Goal: Information Seeking & Learning: Get advice/opinions

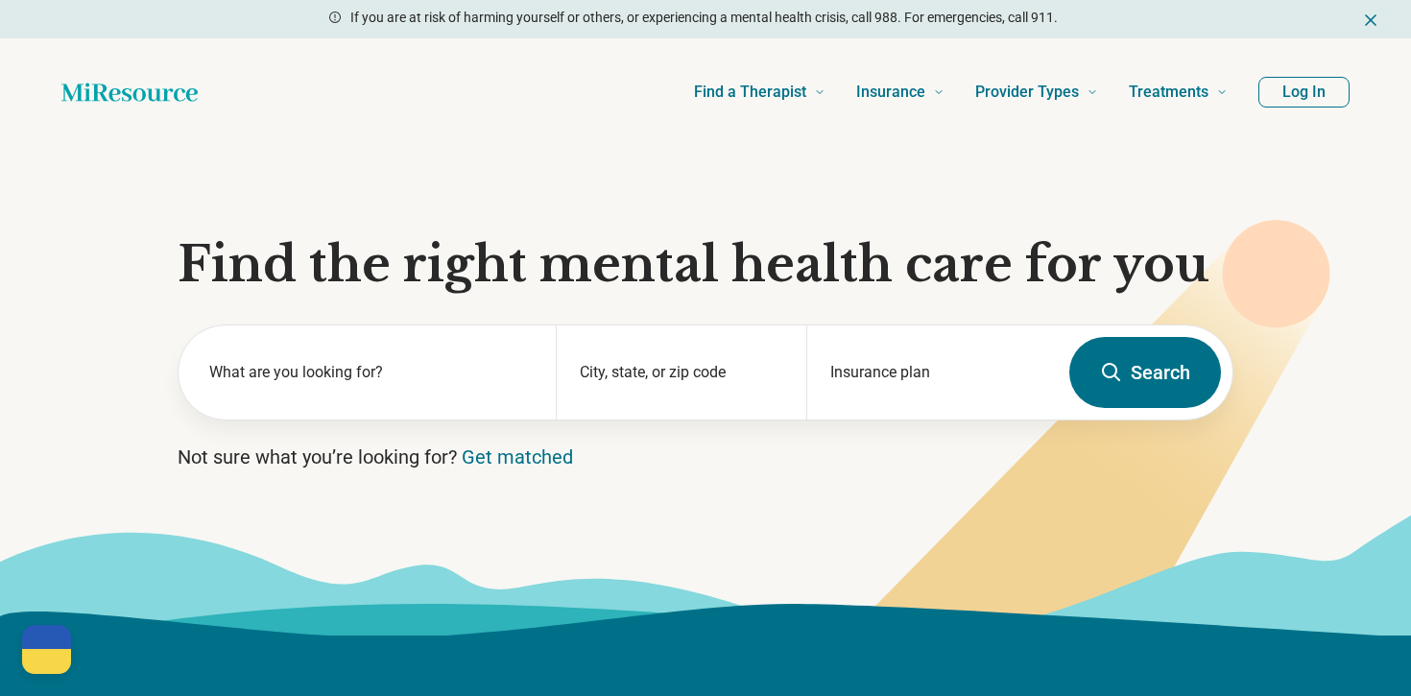
scroll to position [54, 0]
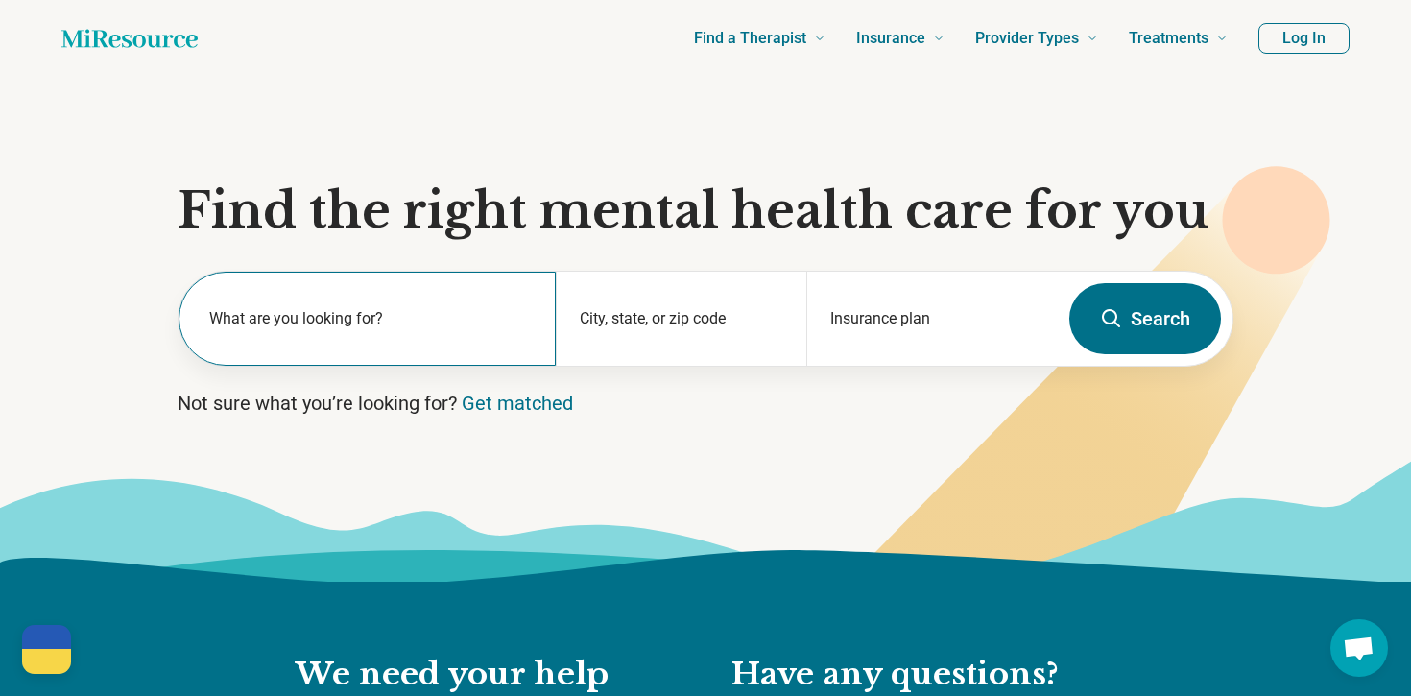
click at [465, 312] on label "What are you looking for?" at bounding box center [370, 318] width 323 height 23
click at [452, 231] on h1 "Find the right mental health care for you" at bounding box center [706, 211] width 1056 height 58
click at [424, 328] on label "What are you looking for?" at bounding box center [370, 318] width 323 height 23
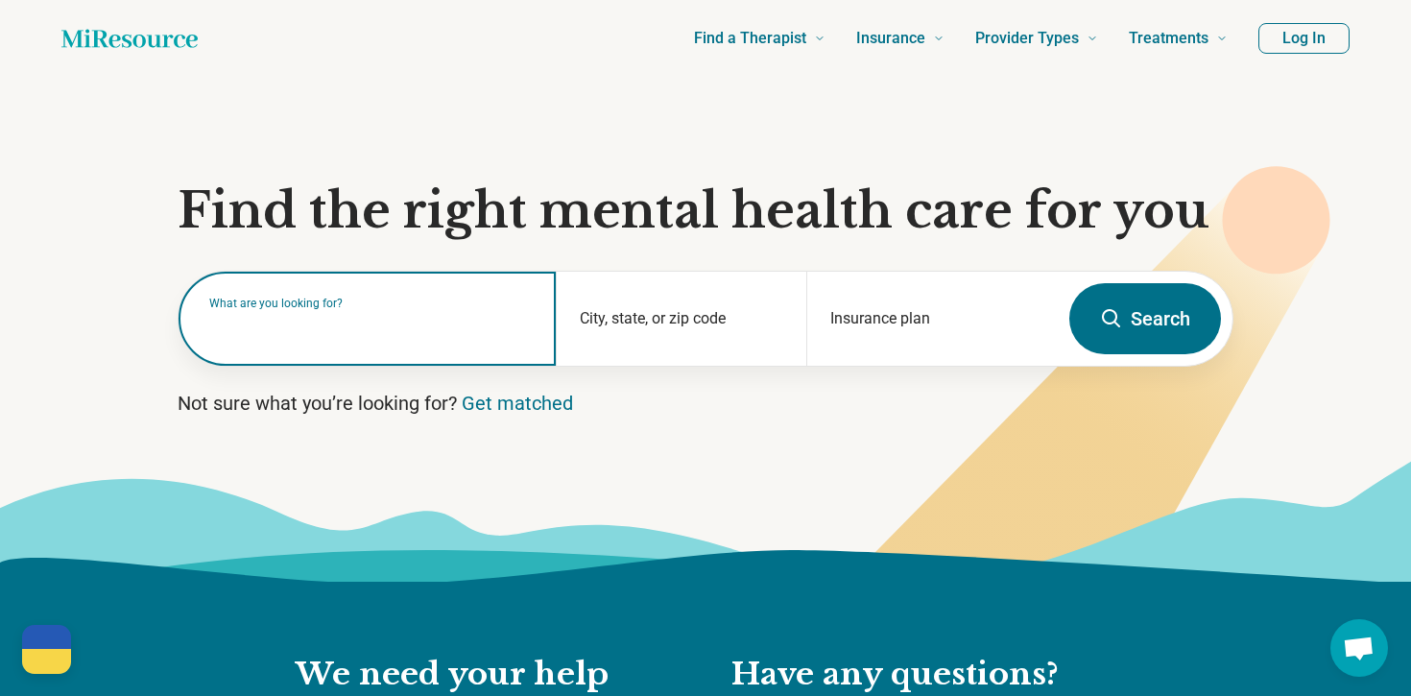
type input "*"
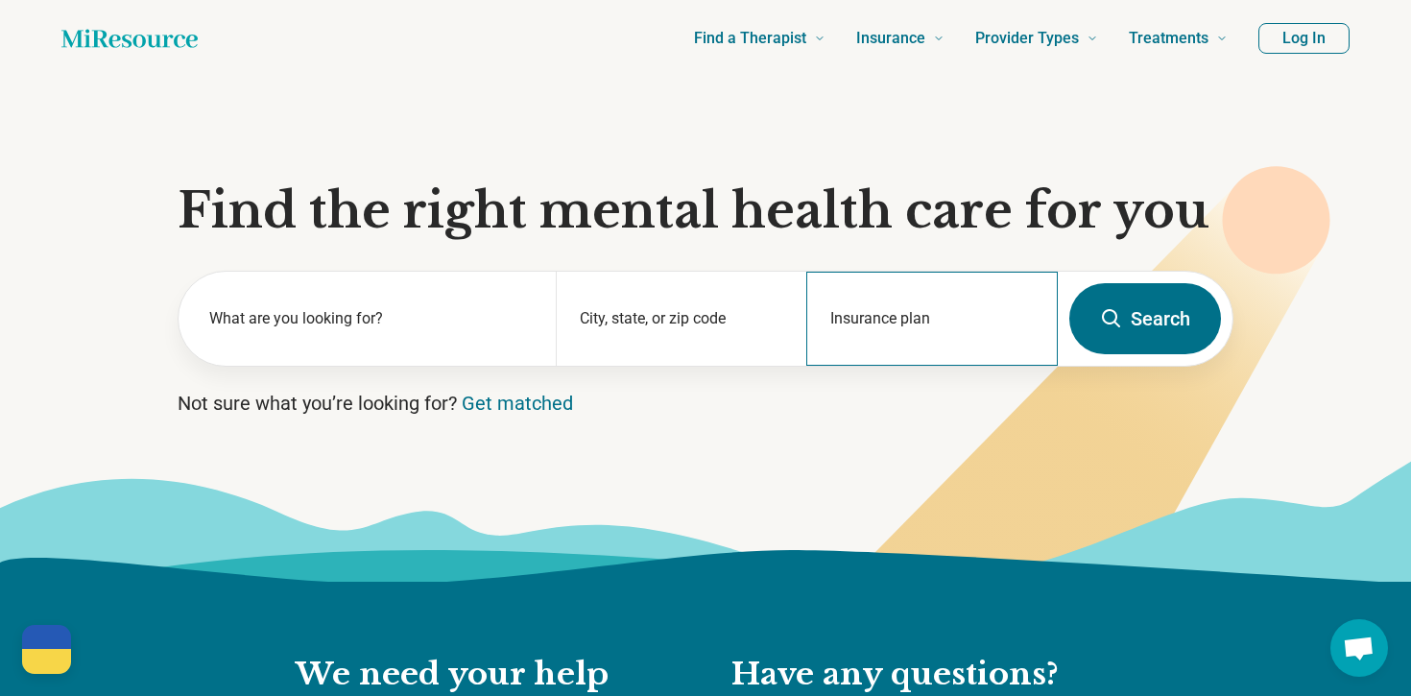
click at [864, 310] on div "Insurance plan" at bounding box center [931, 319] width 251 height 94
type input "*"
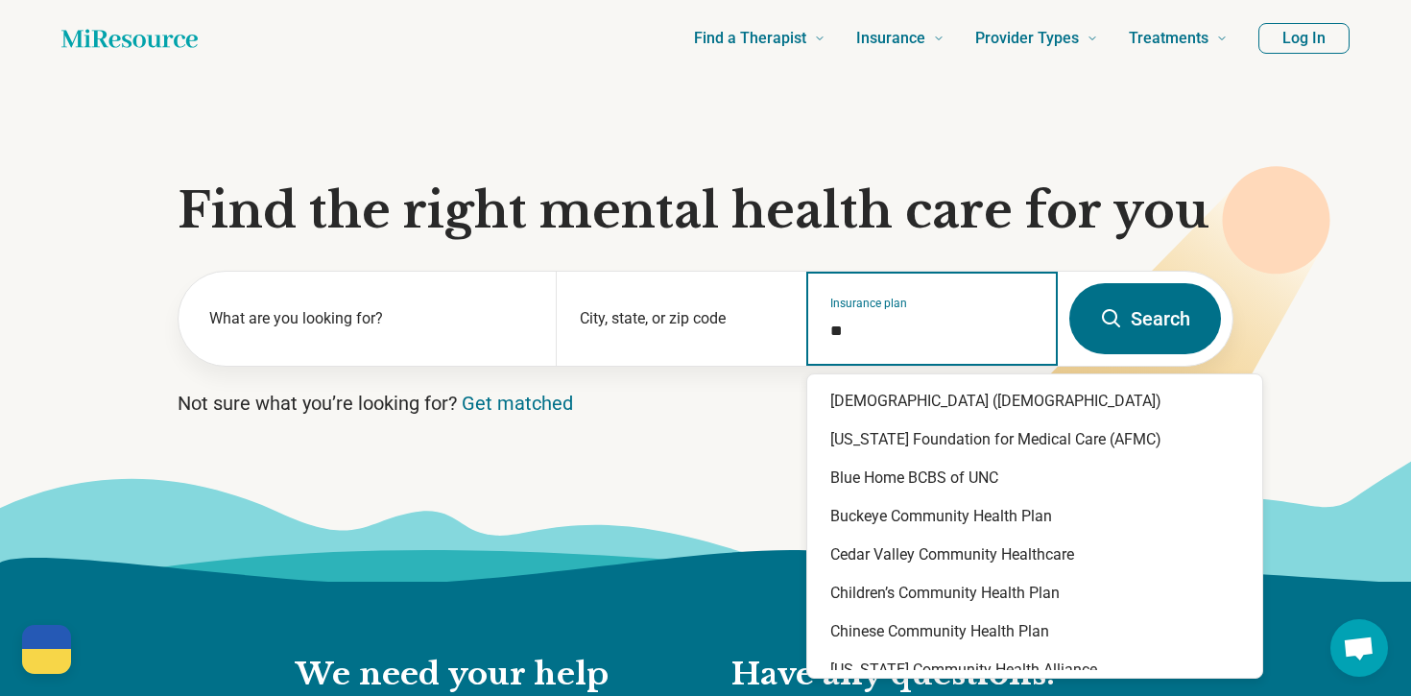
type input "*"
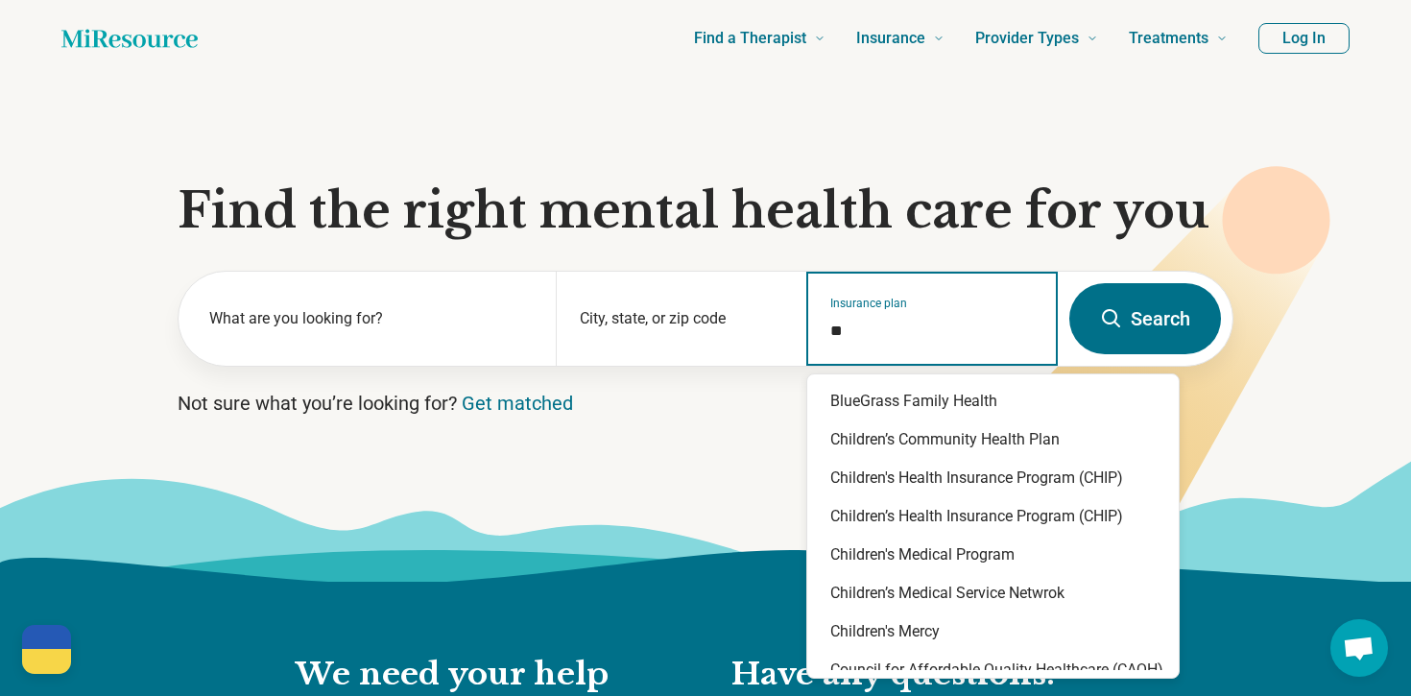
type input "*"
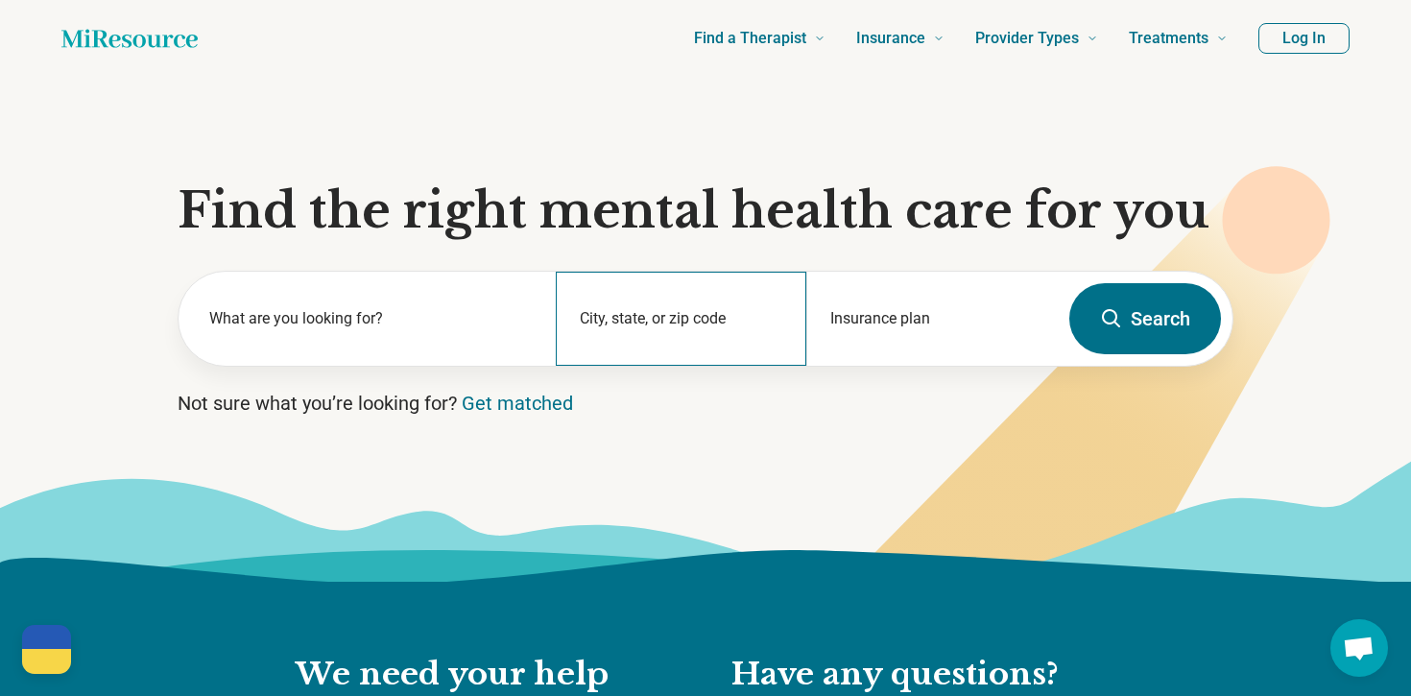
click at [704, 311] on div "City, state, or zip code" at bounding box center [681, 319] width 251 height 94
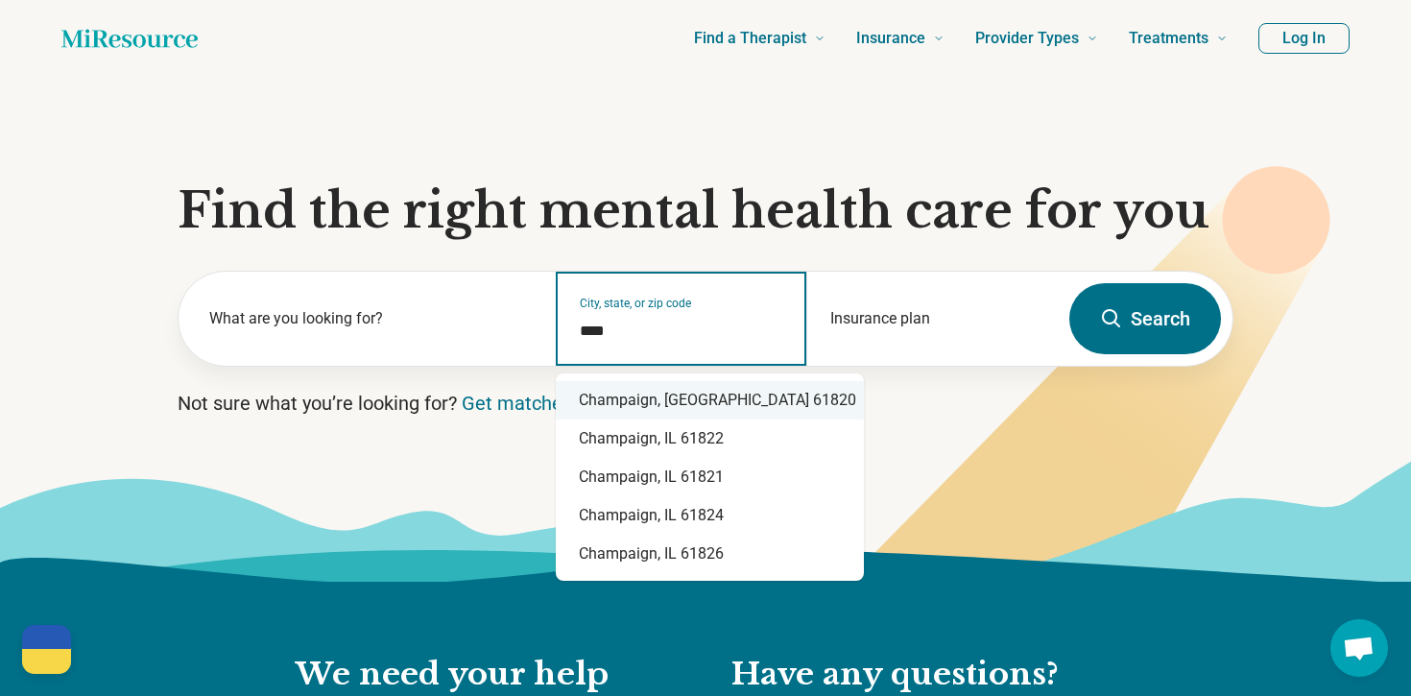
click at [713, 398] on div "Champaign, IL 61820" at bounding box center [710, 400] width 308 height 38
type input "**********"
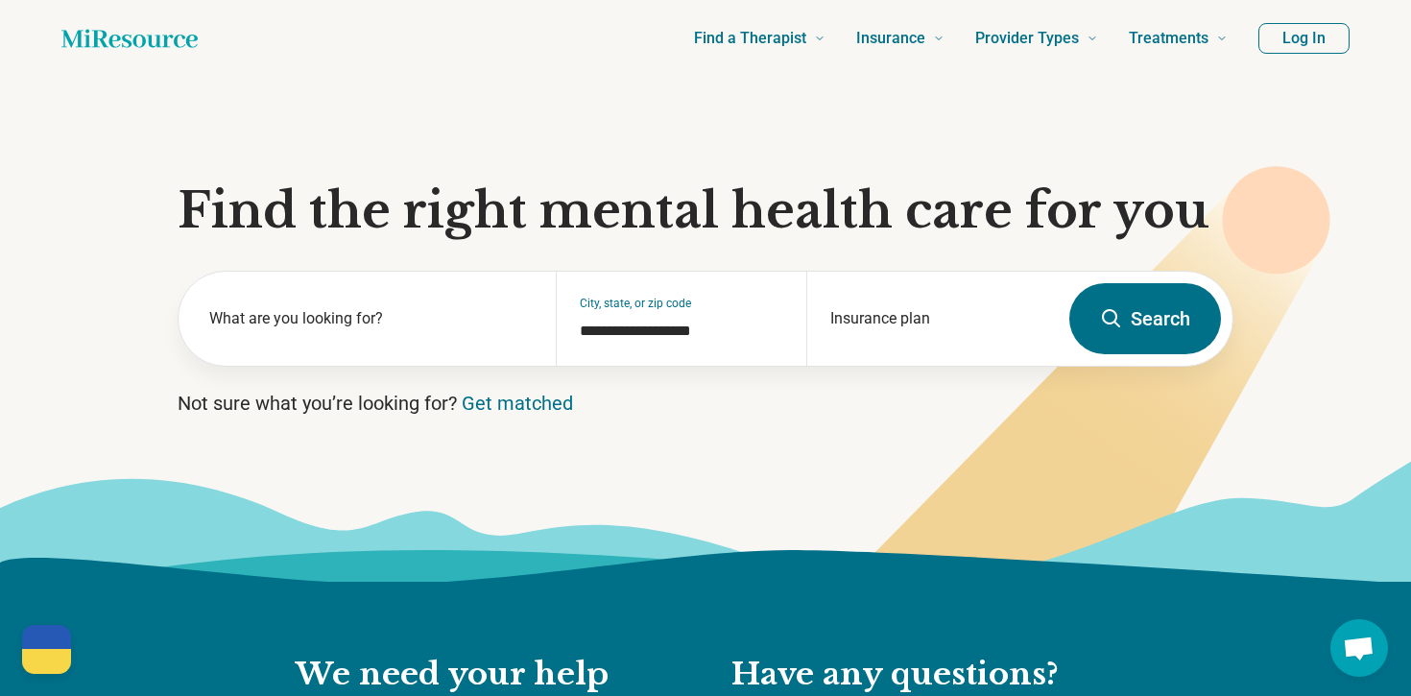
click at [1130, 307] on button "Search" at bounding box center [1145, 318] width 152 height 71
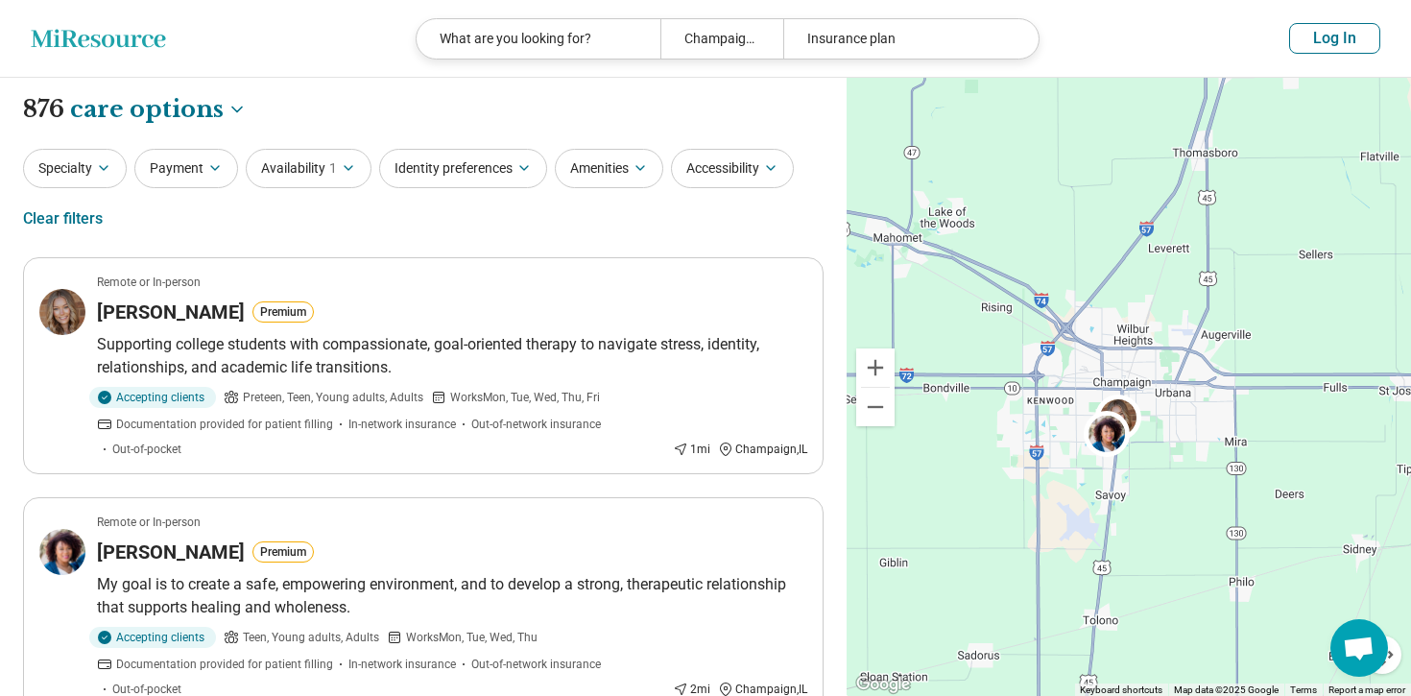
drag, startPoint x: 1121, startPoint y: 382, endPoint x: 1101, endPoint y: 336, distance: 50.3
click at [1101, 336] on div "2 2" at bounding box center [1128, 387] width 564 height 619
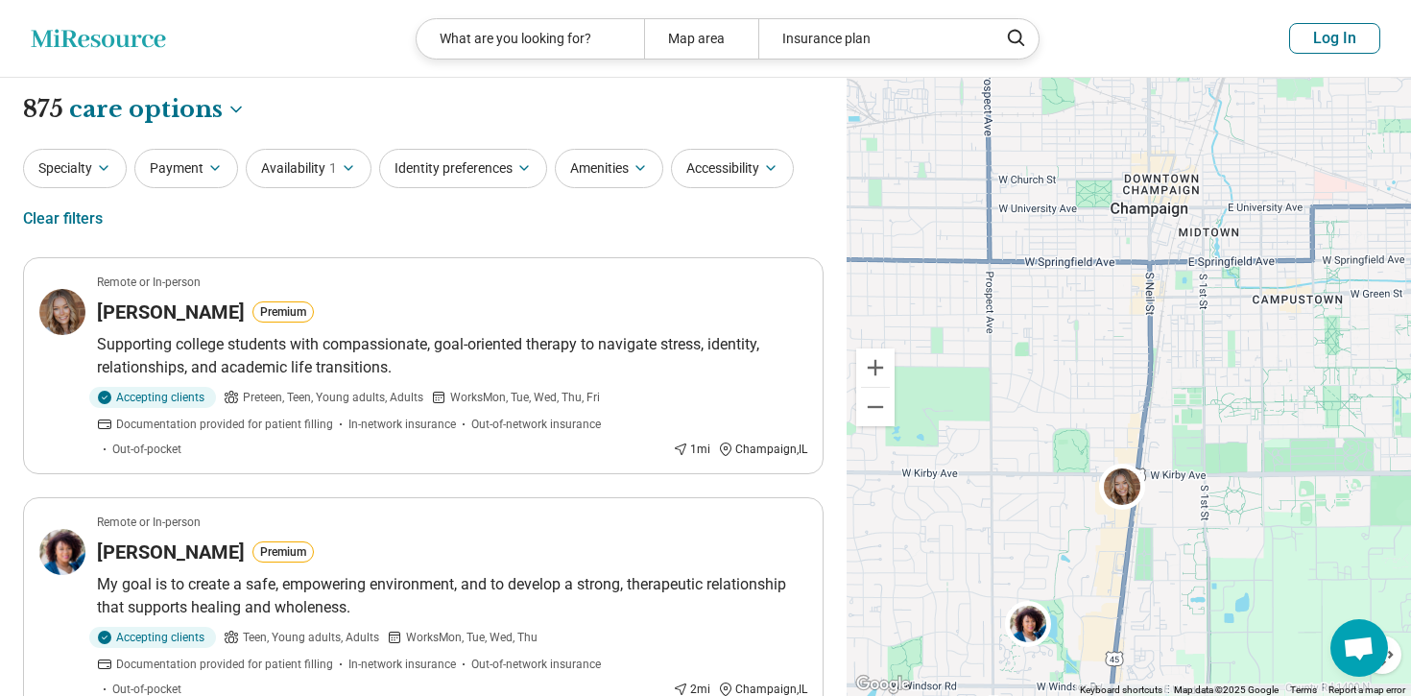
drag, startPoint x: 1125, startPoint y: 439, endPoint x: 1136, endPoint y: 258, distance: 181.7
click at [1136, 258] on div "2 2" at bounding box center [1128, 387] width 564 height 619
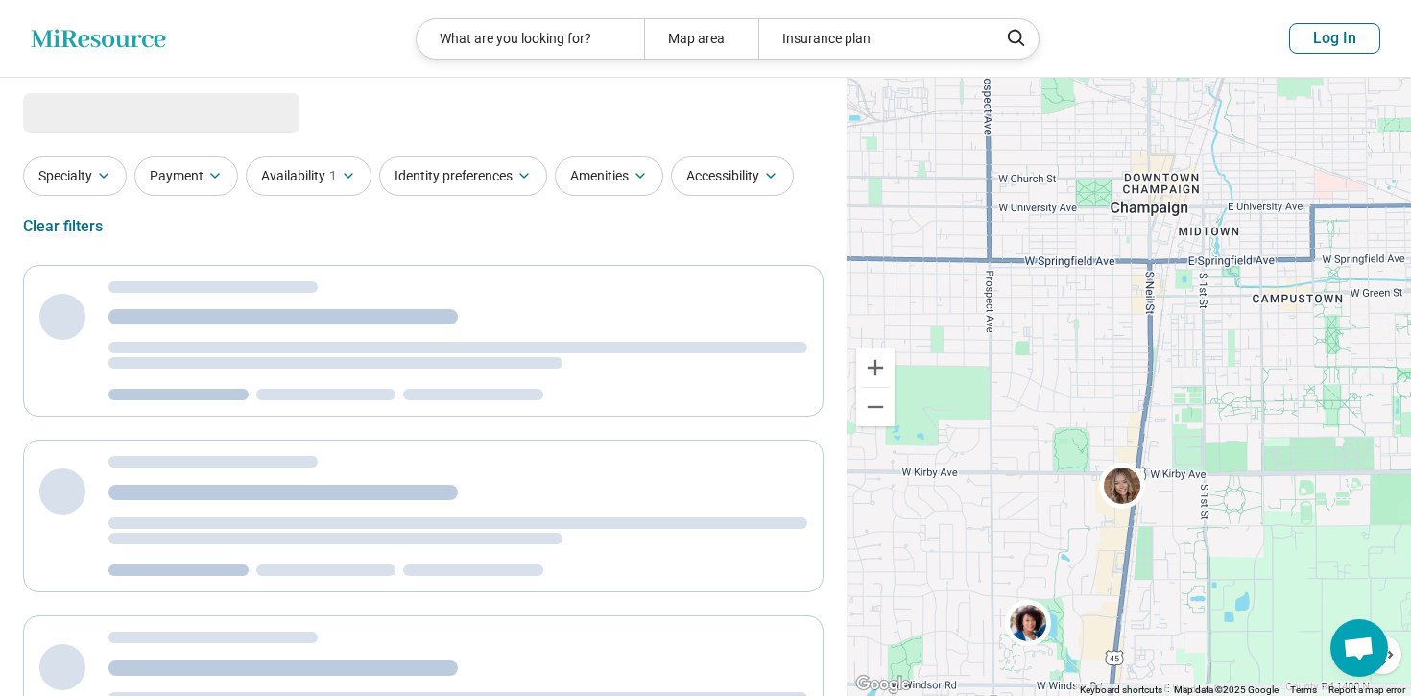
select select "***"
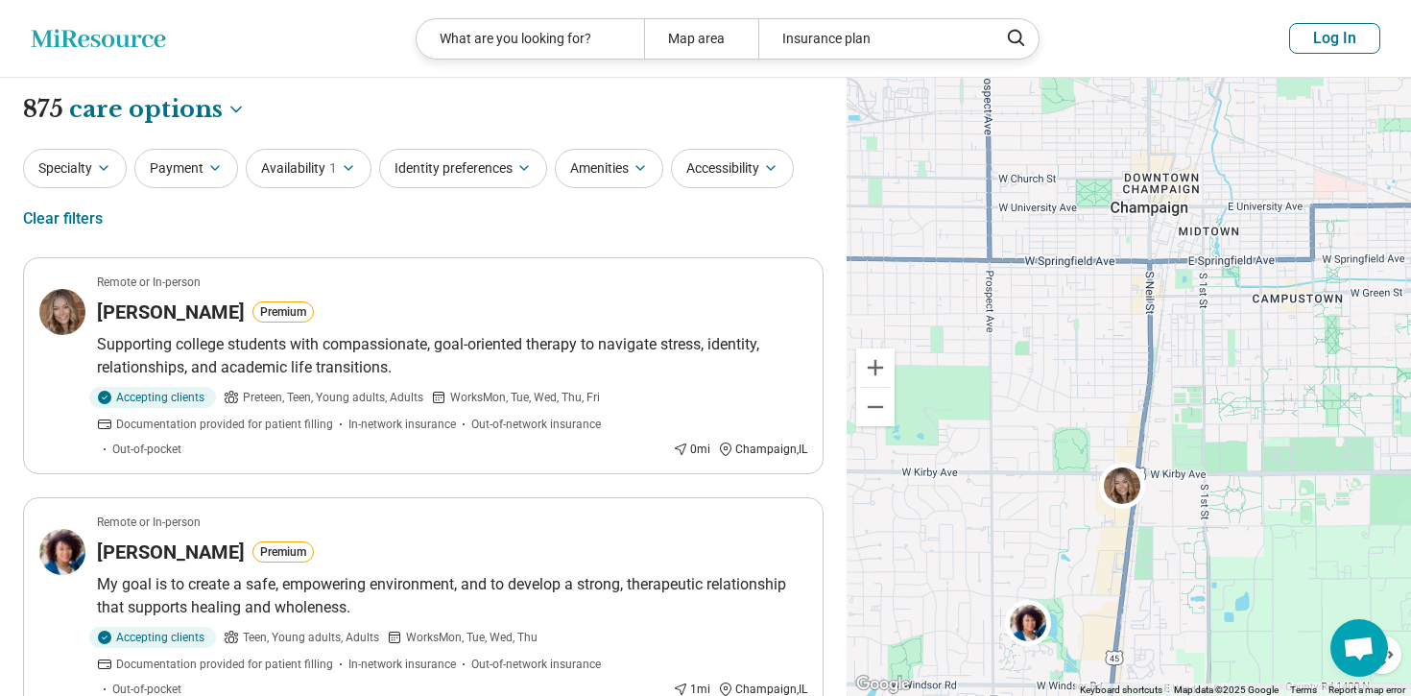
drag, startPoint x: 1178, startPoint y: 416, endPoint x: 1156, endPoint y: 391, distance: 33.3
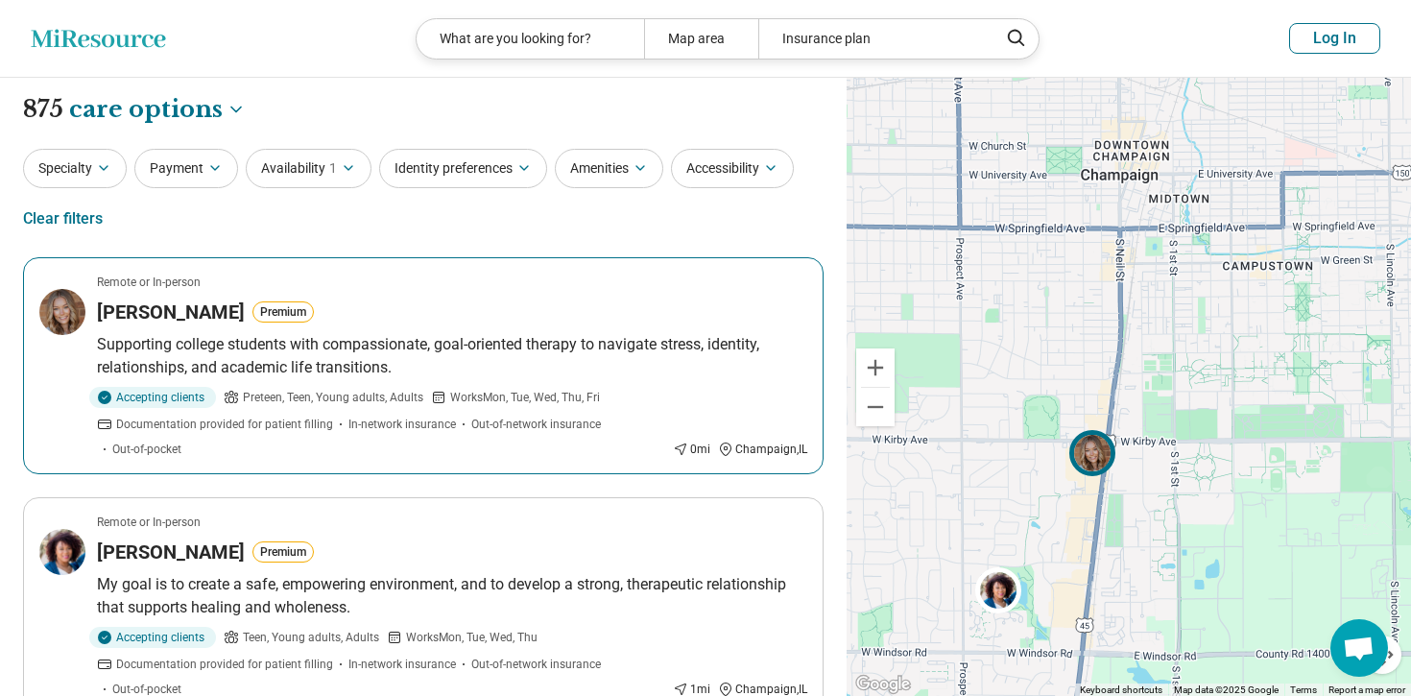
click at [456, 389] on span "Works Mon, Tue, Wed, Thu, Fri" at bounding box center [525, 397] width 150 height 17
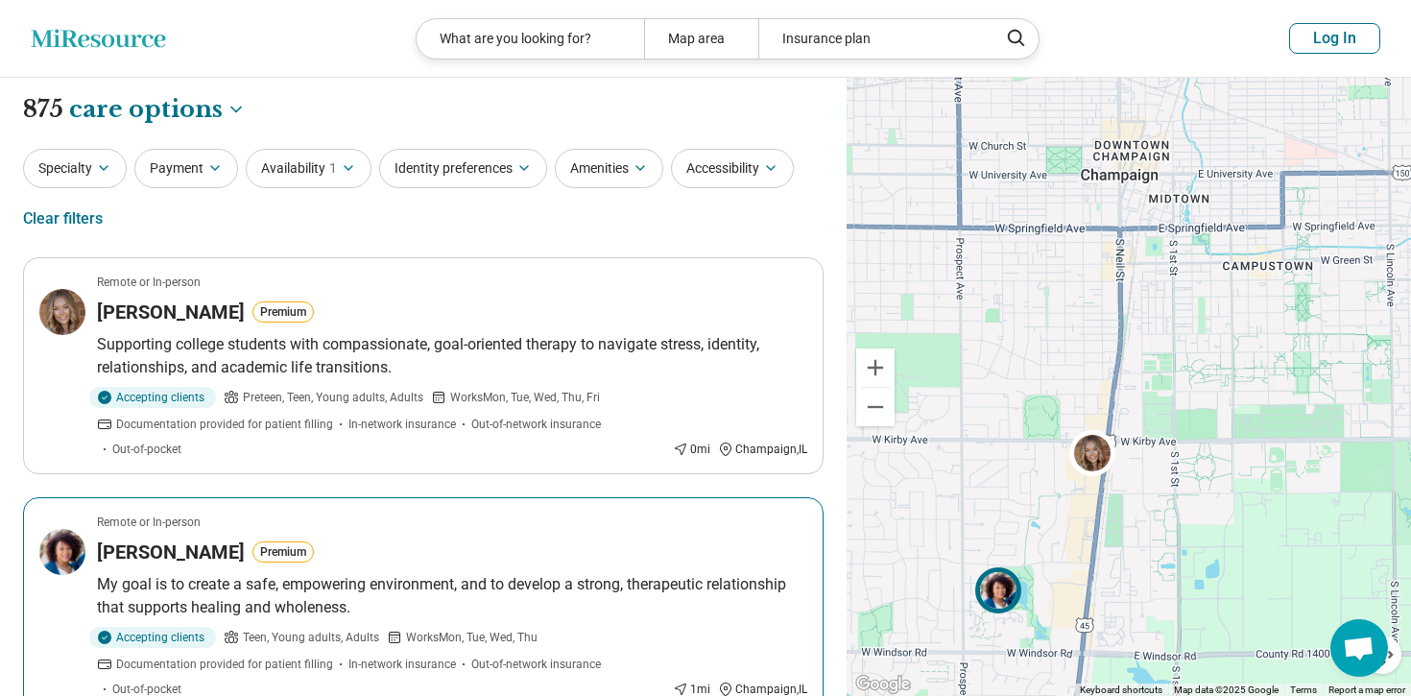
click at [322, 529] on div "Remote or In-person" at bounding box center [452, 521] width 710 height 17
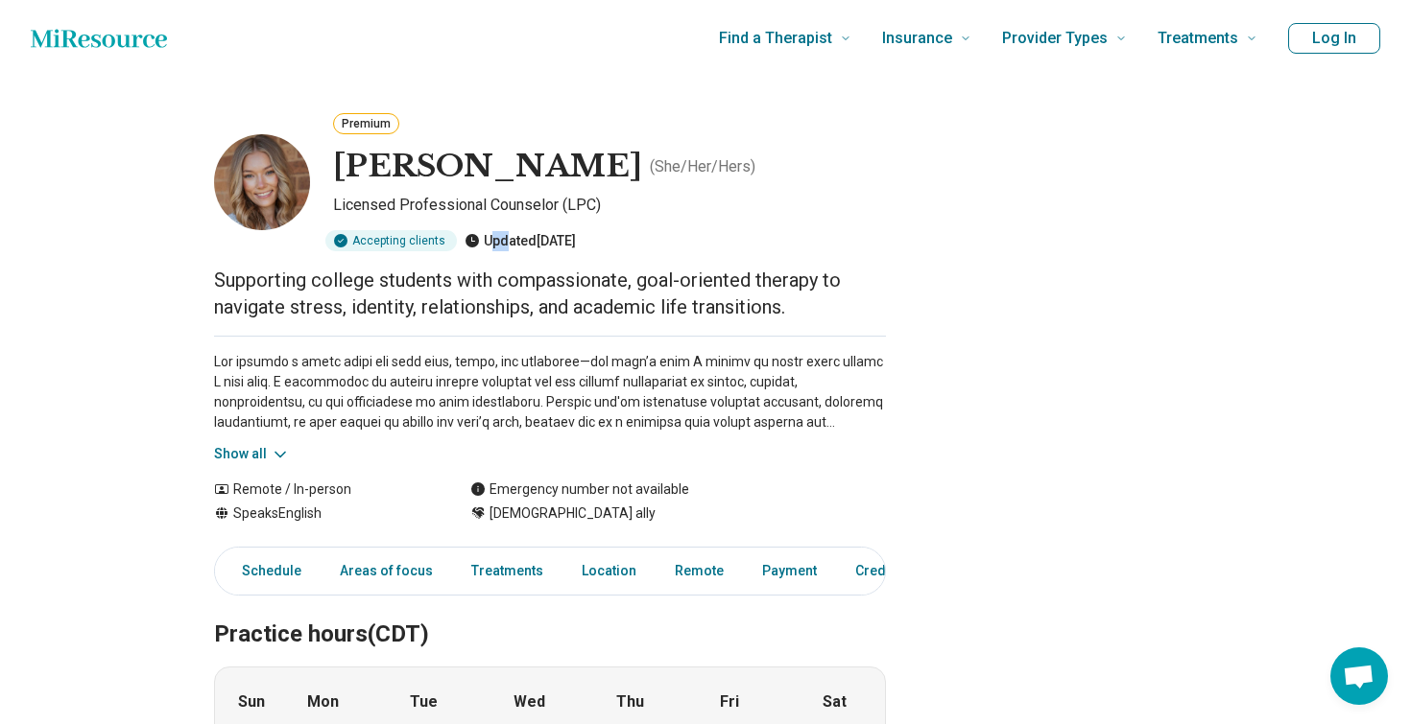
drag, startPoint x: 489, startPoint y: 243, endPoint x: 520, endPoint y: 247, distance: 30.9
click at [514, 246] on div "Updated 10 days ago" at bounding box center [519, 240] width 111 height 21
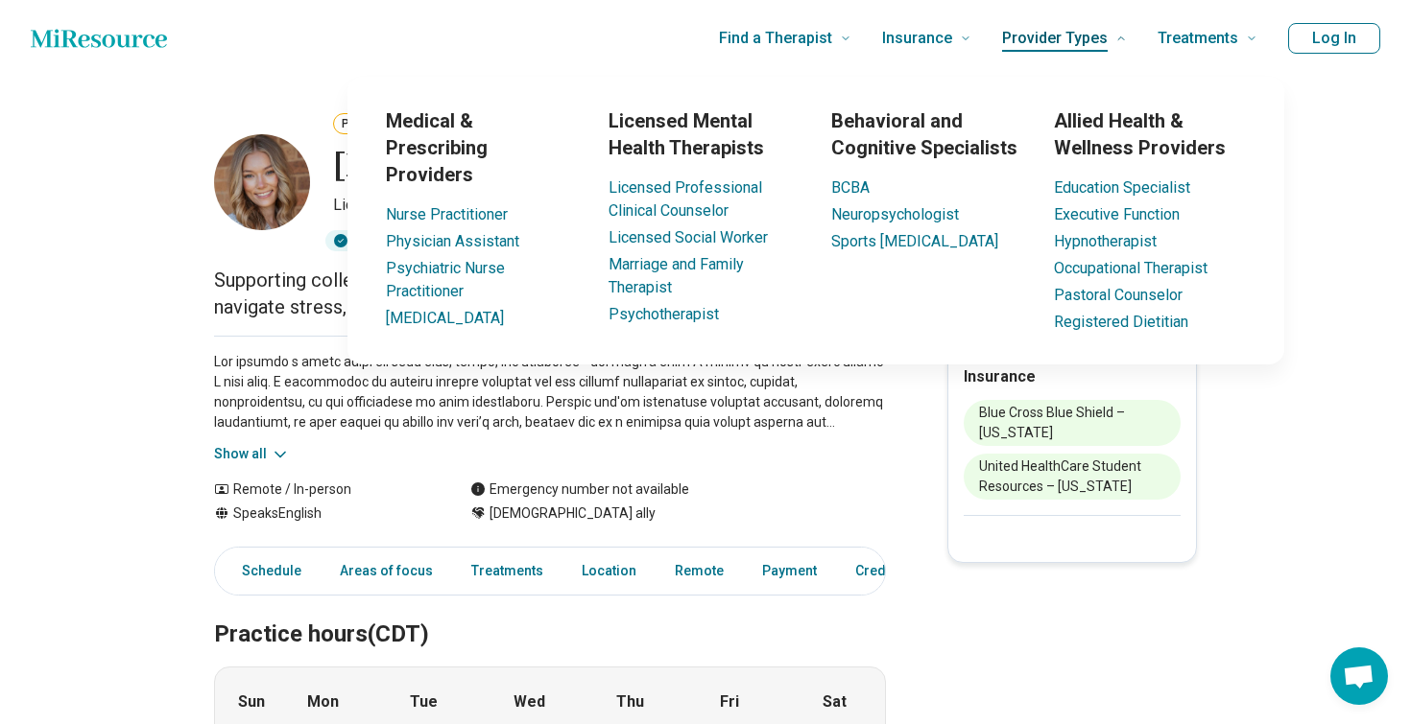
click at [1090, 1] on link "Provider Types" at bounding box center [1064, 38] width 125 height 77
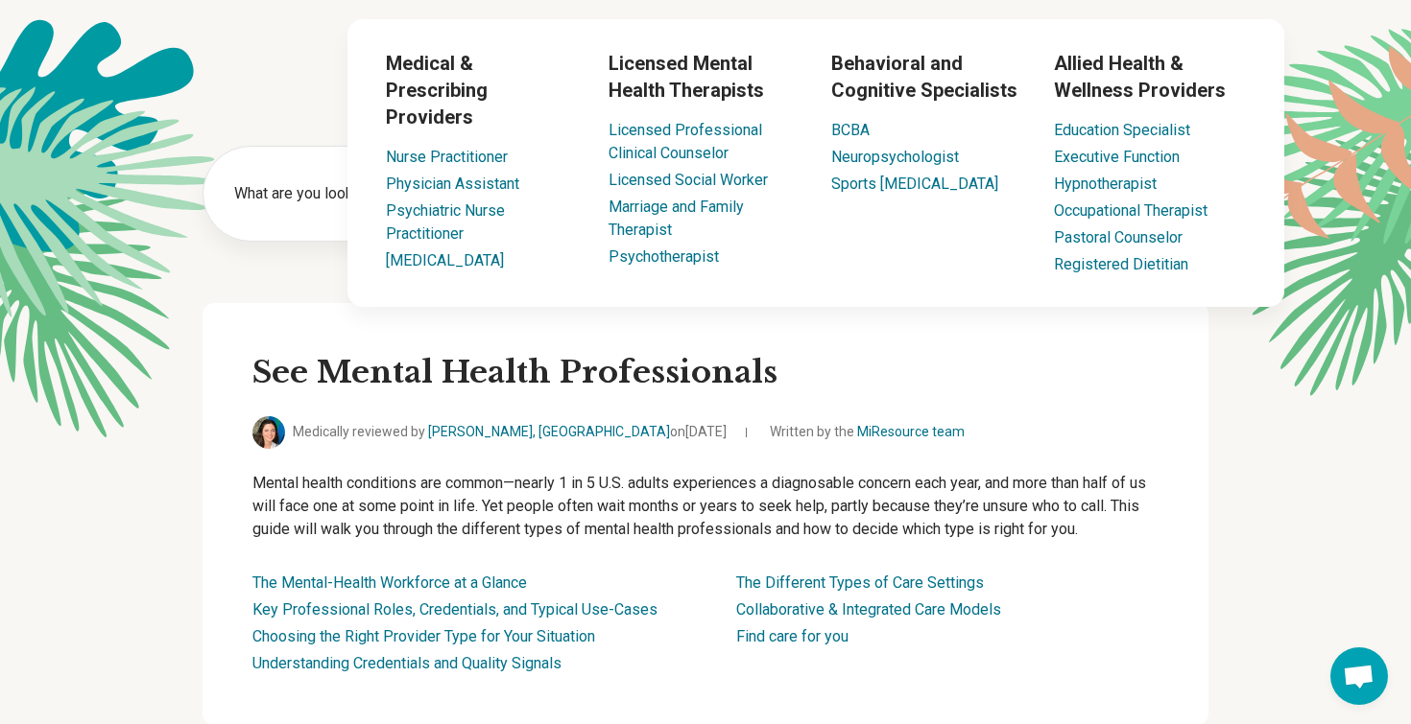
scroll to position [60, 0]
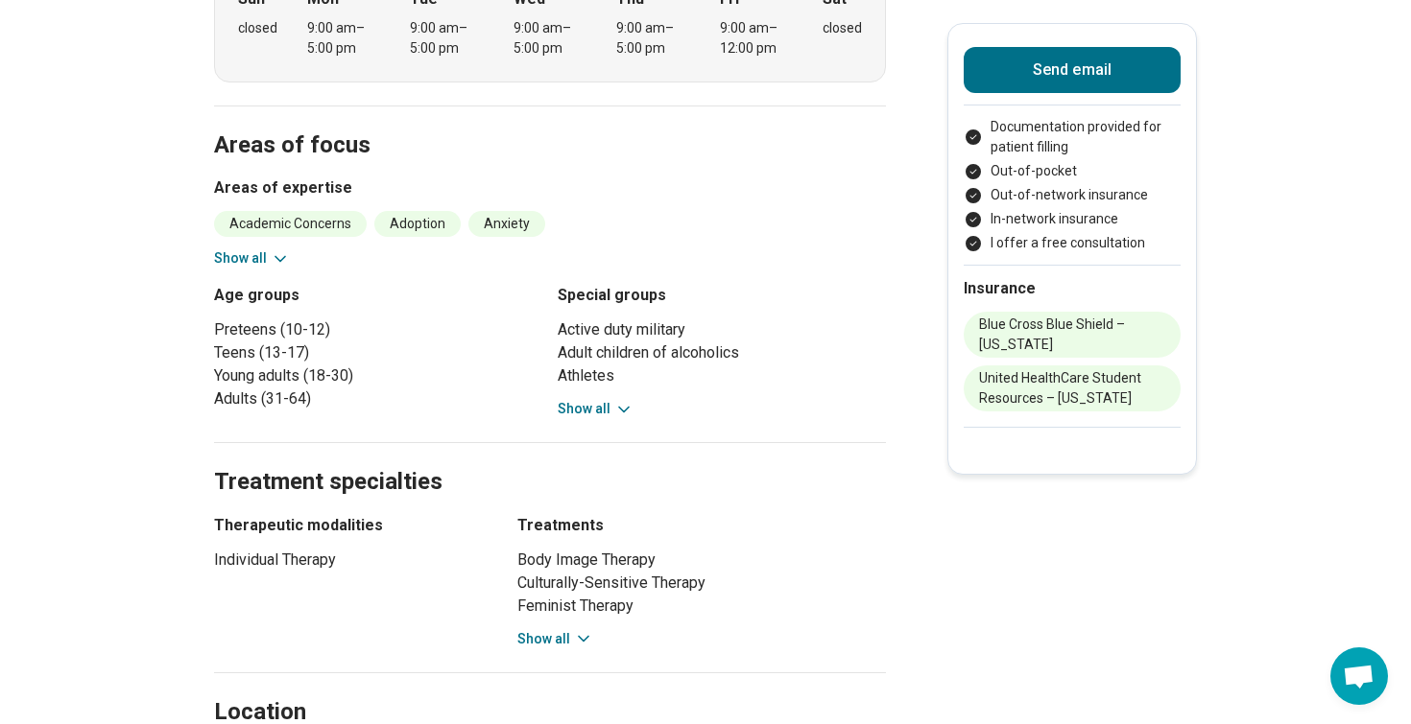
scroll to position [714, 0]
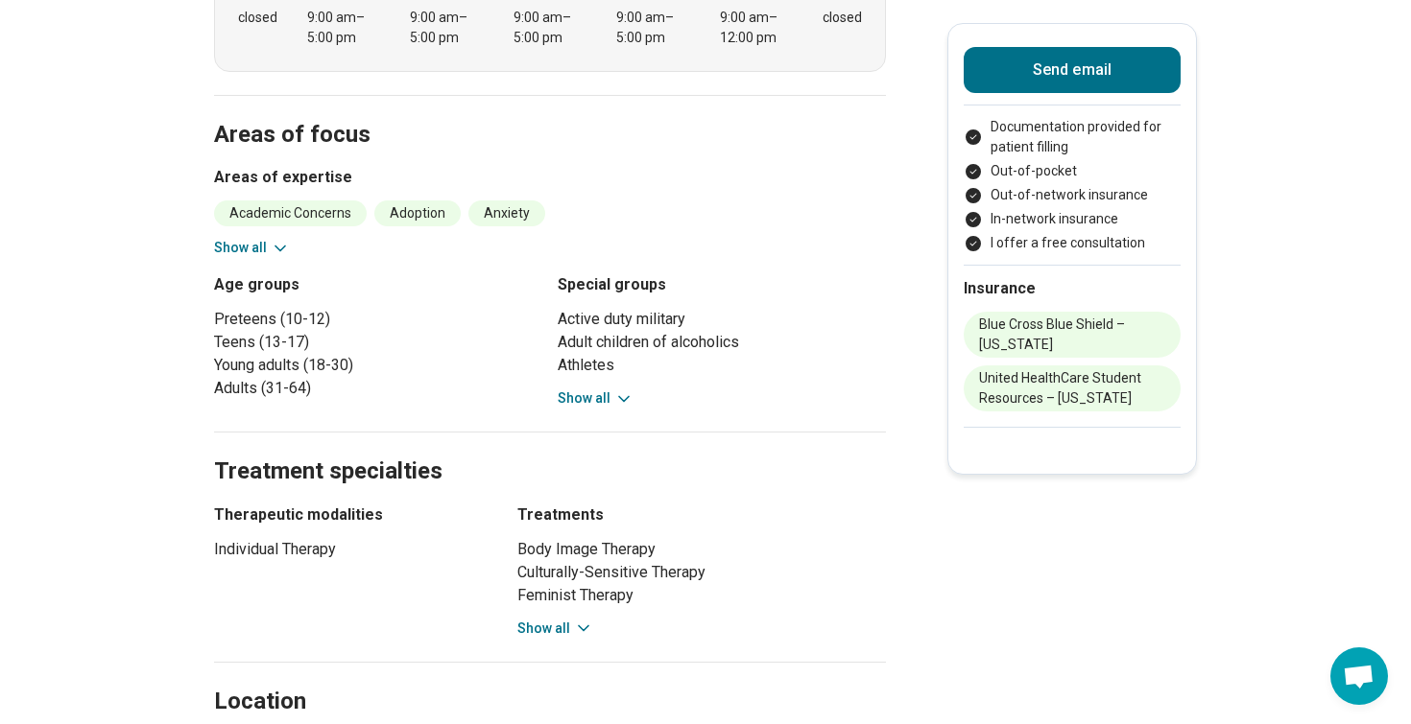
click at [257, 241] on button "Show all" at bounding box center [252, 248] width 76 height 20
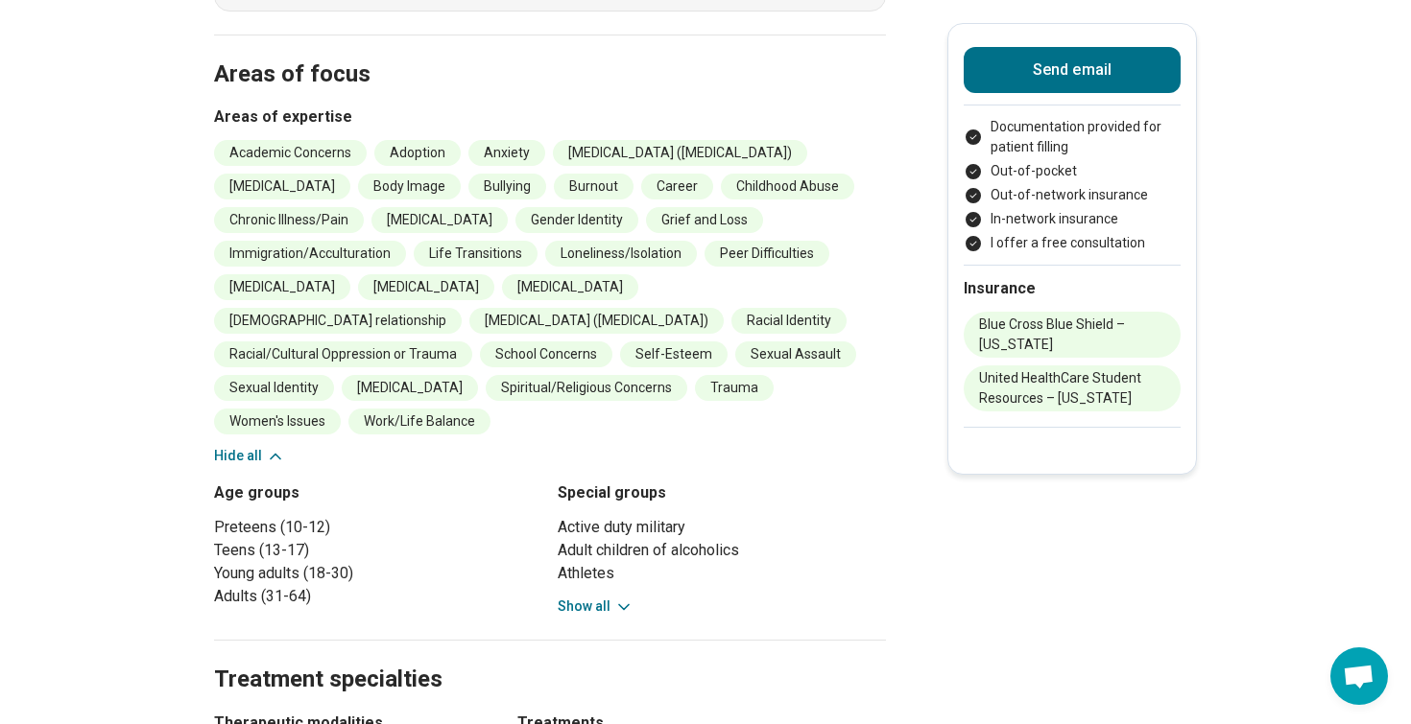
scroll to position [785, 0]
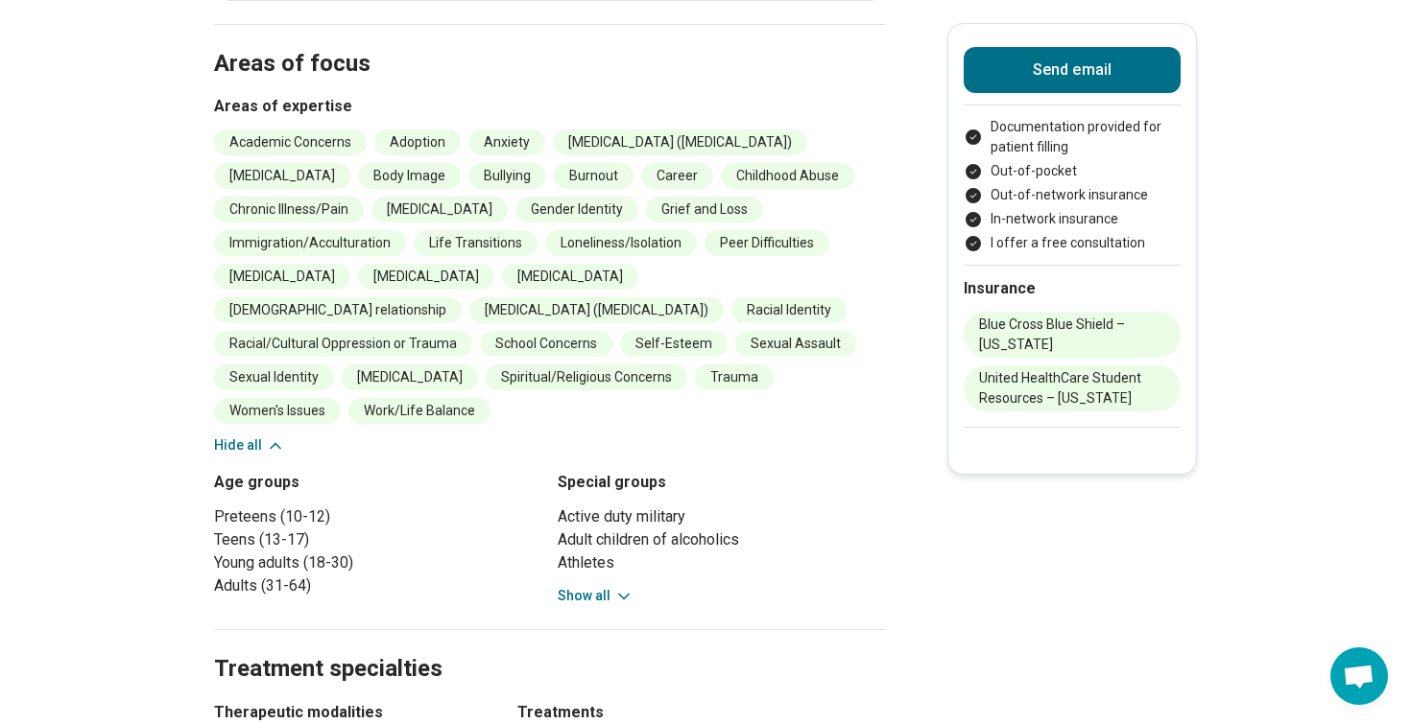
click at [582, 586] on button "Show all" at bounding box center [595, 596] width 76 height 20
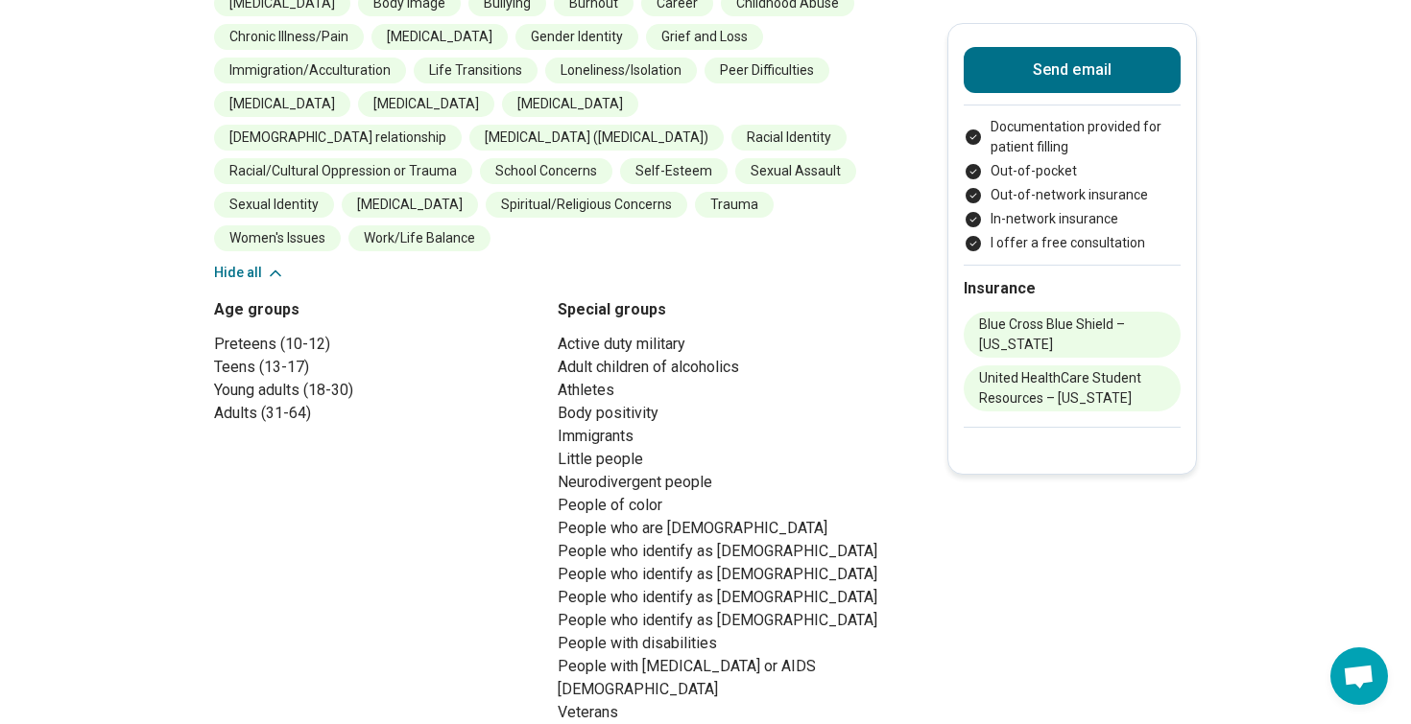
scroll to position [956, 0]
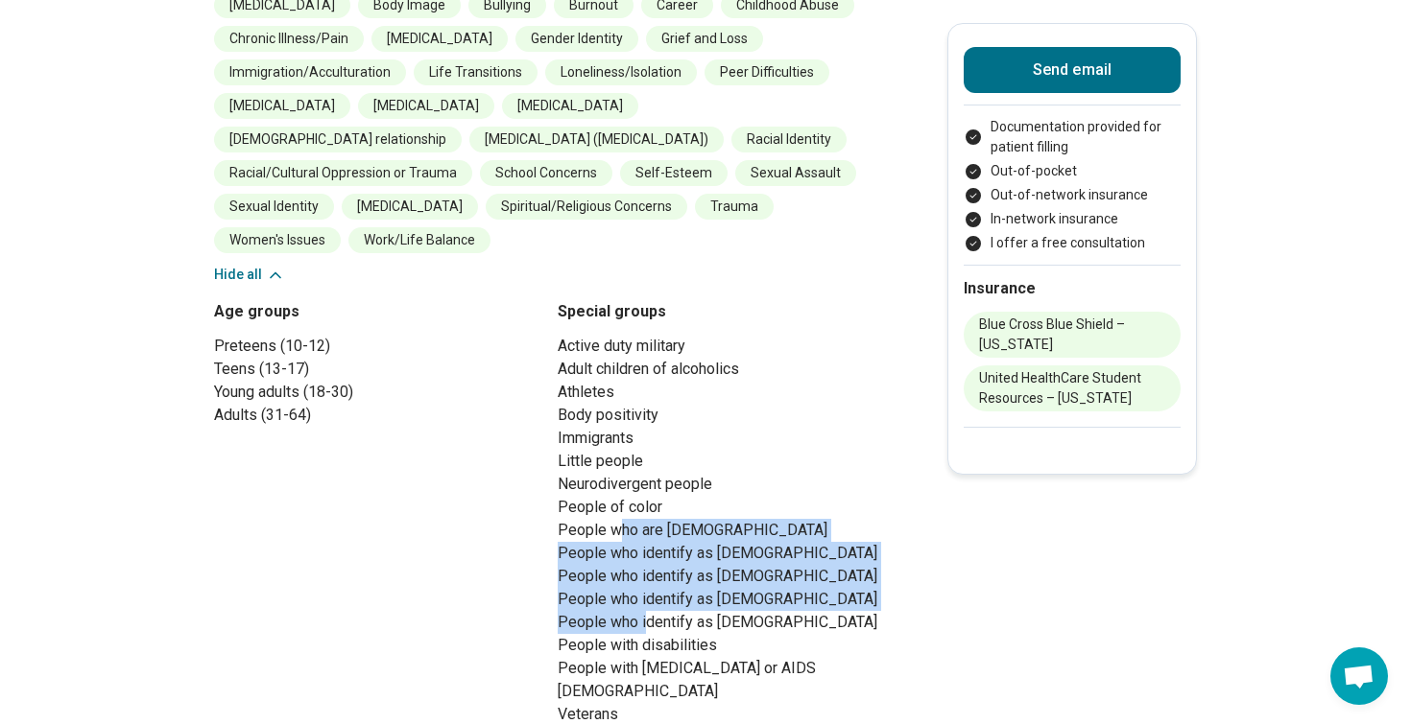
drag, startPoint x: 620, startPoint y: 499, endPoint x: 615, endPoint y: 580, distance: 80.7
click at [643, 579] on ul "Active duty military Adult children of alcoholics Athletes Body positivity Immi…" at bounding box center [721, 530] width 328 height 391
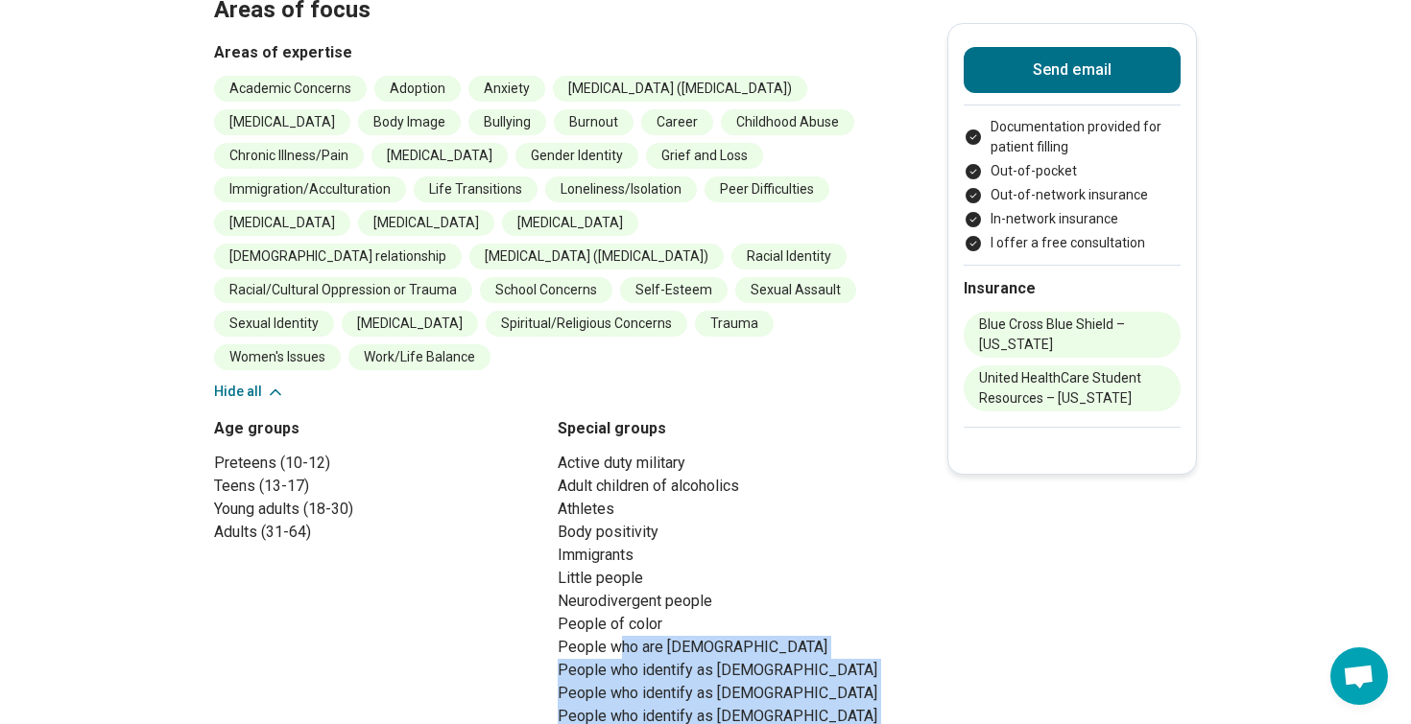
scroll to position [833, 0]
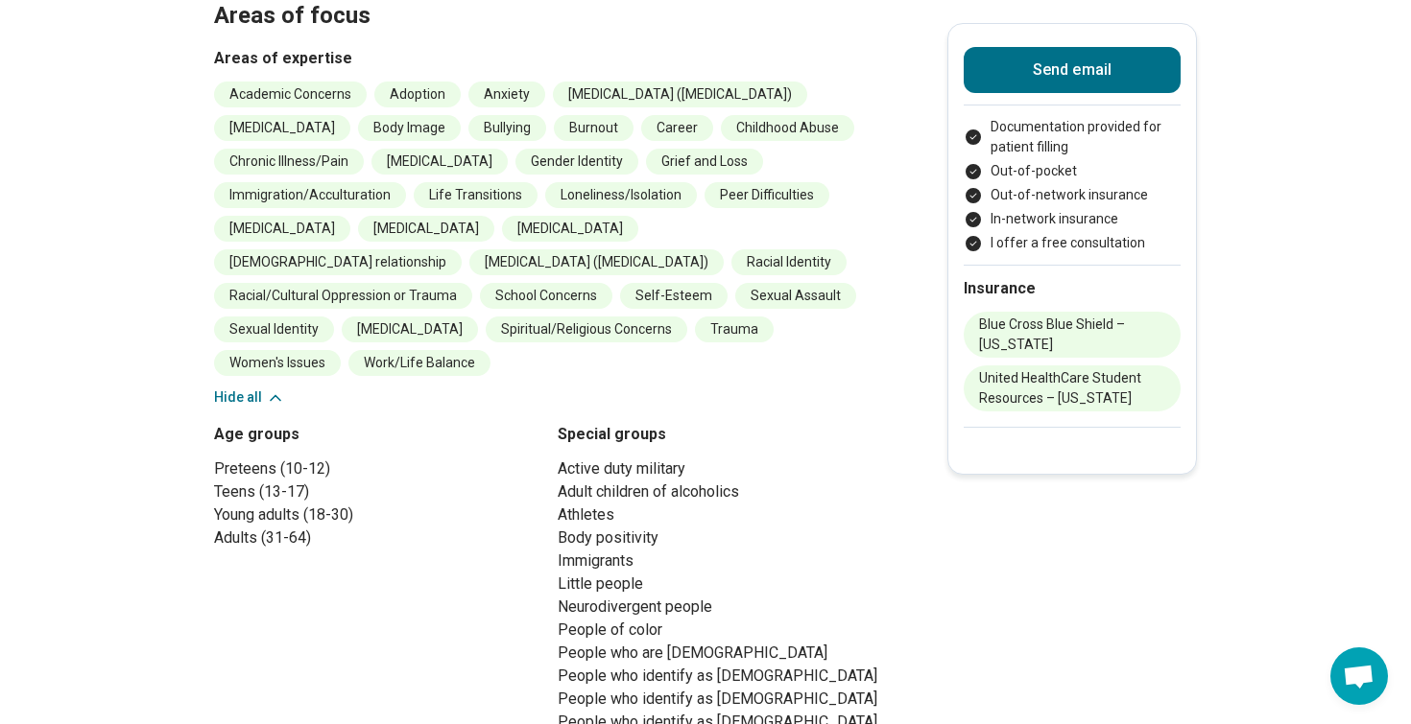
click at [621, 619] on li "People of color" at bounding box center [721, 630] width 328 height 23
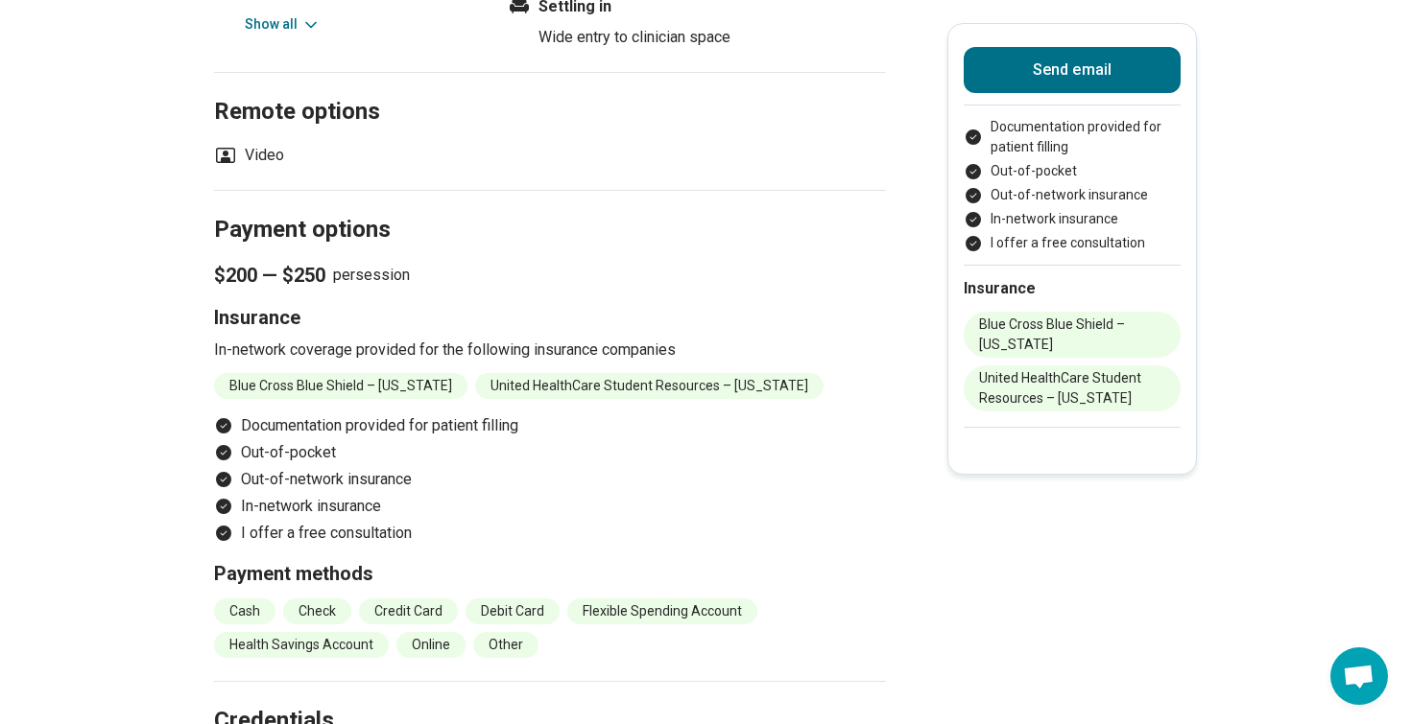
scroll to position [2372, 0]
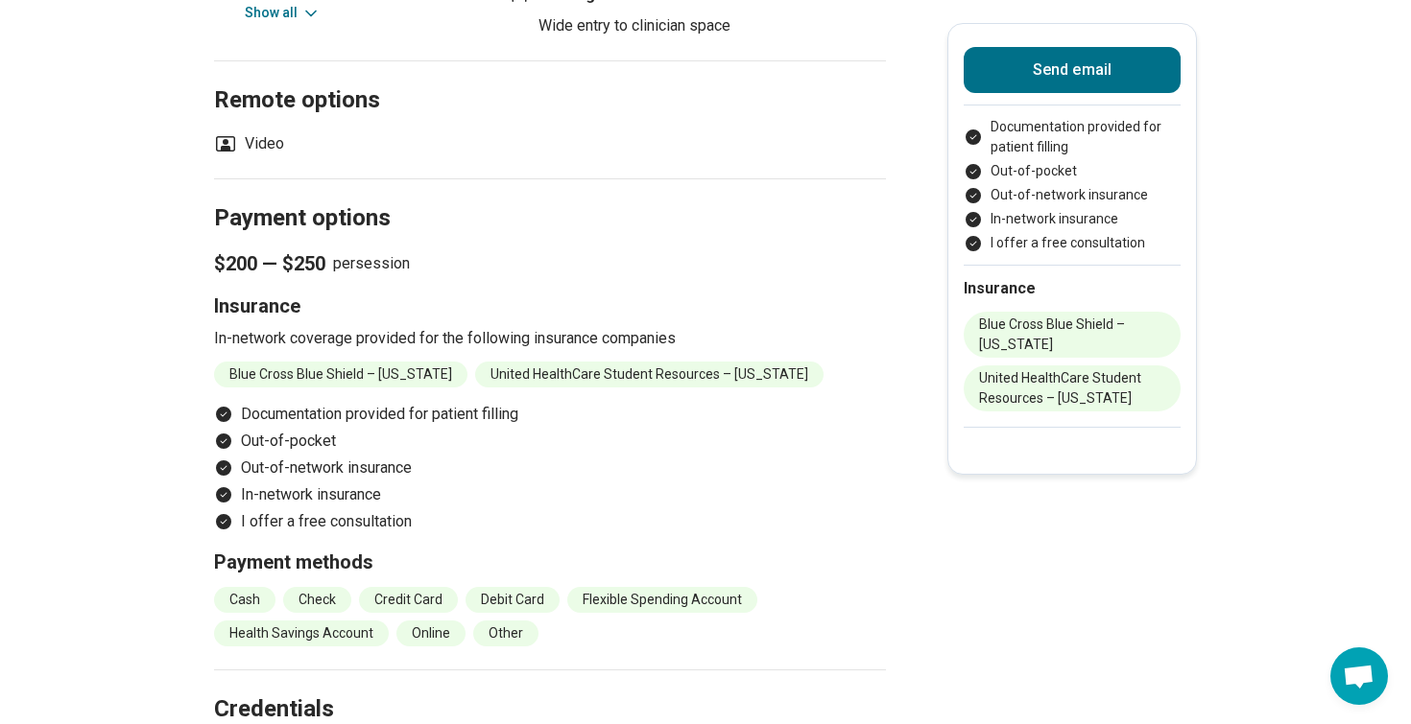
click at [221, 514] on icon "Payment options" at bounding box center [223, 521] width 15 height 15
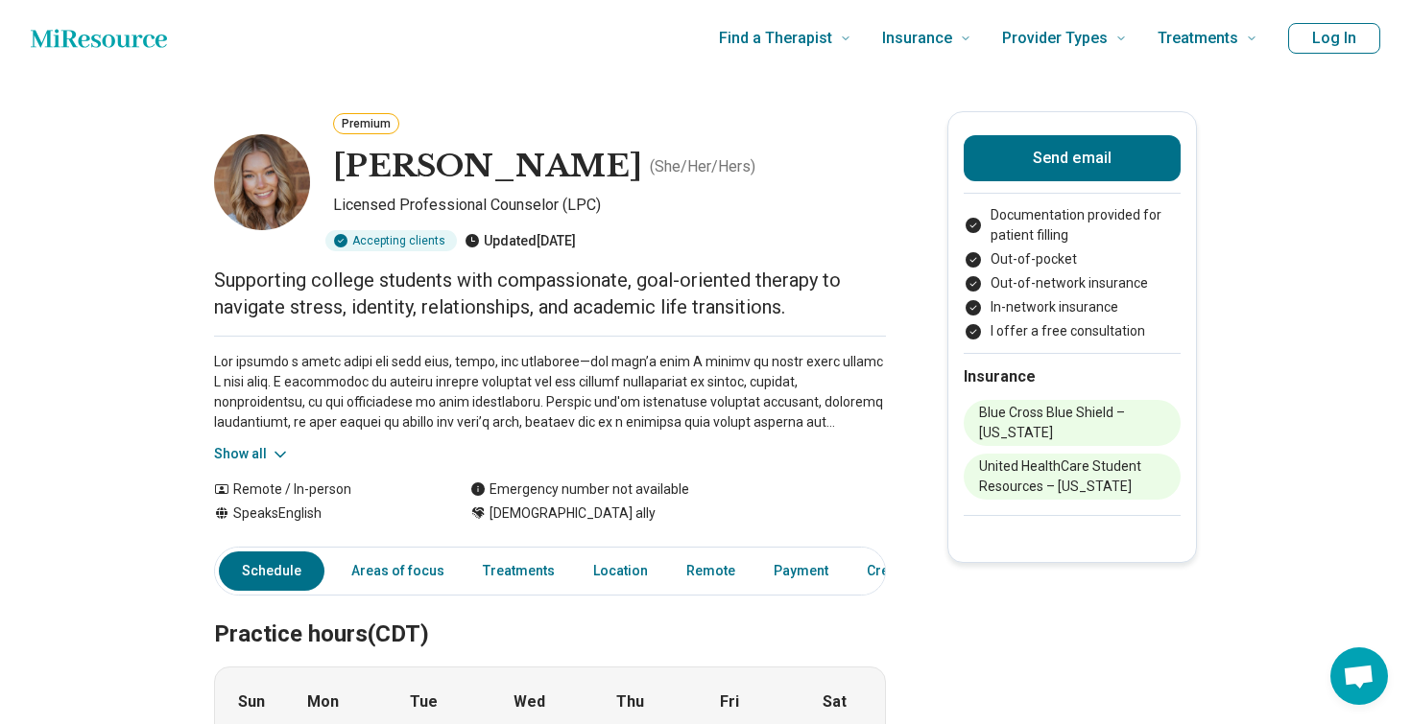
scroll to position [0, 0]
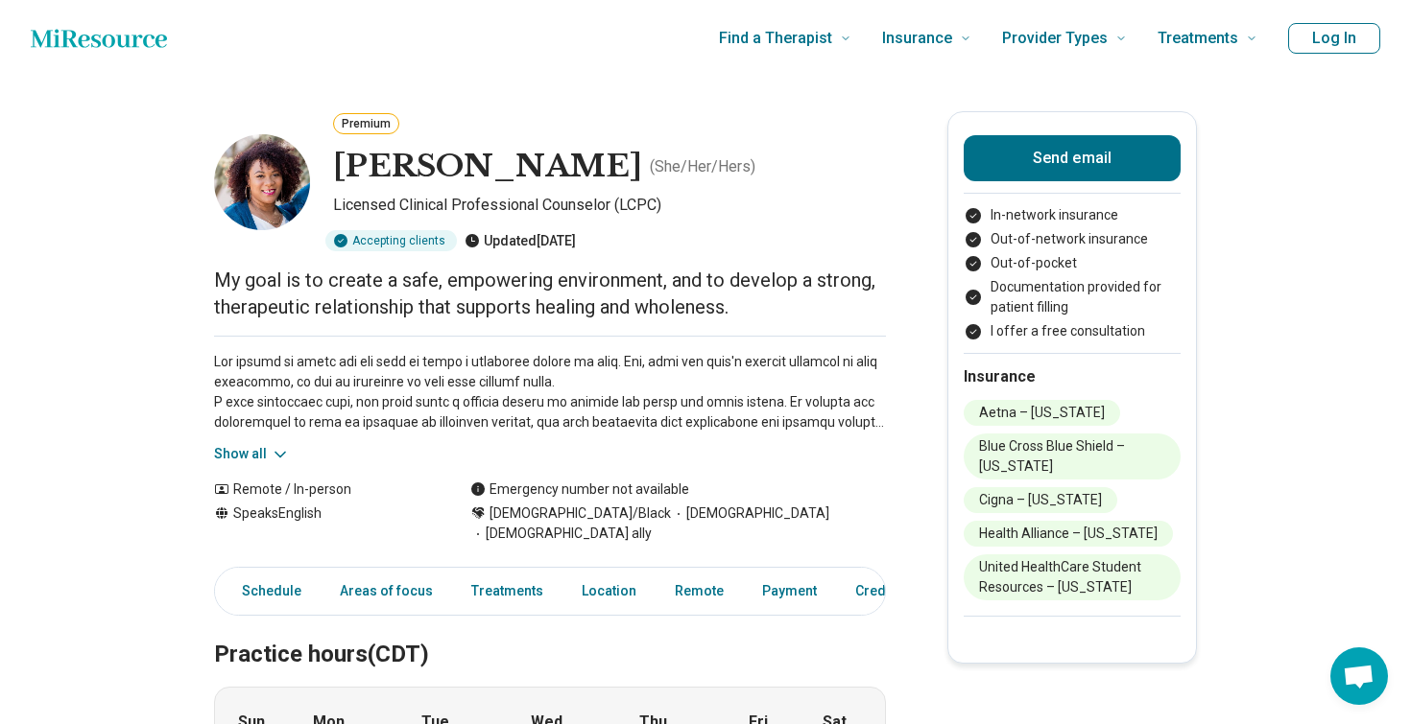
click at [261, 454] on button "Show all" at bounding box center [252, 454] width 76 height 20
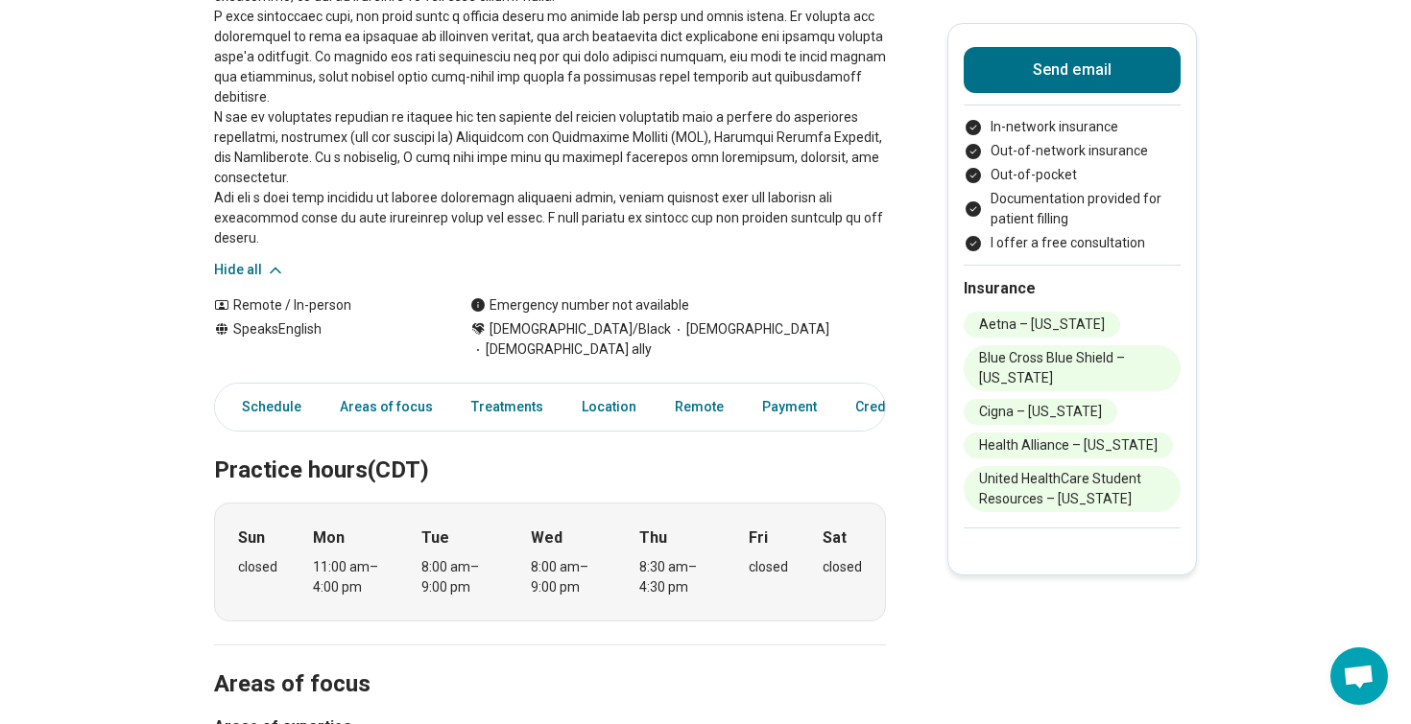
scroll to position [398, 0]
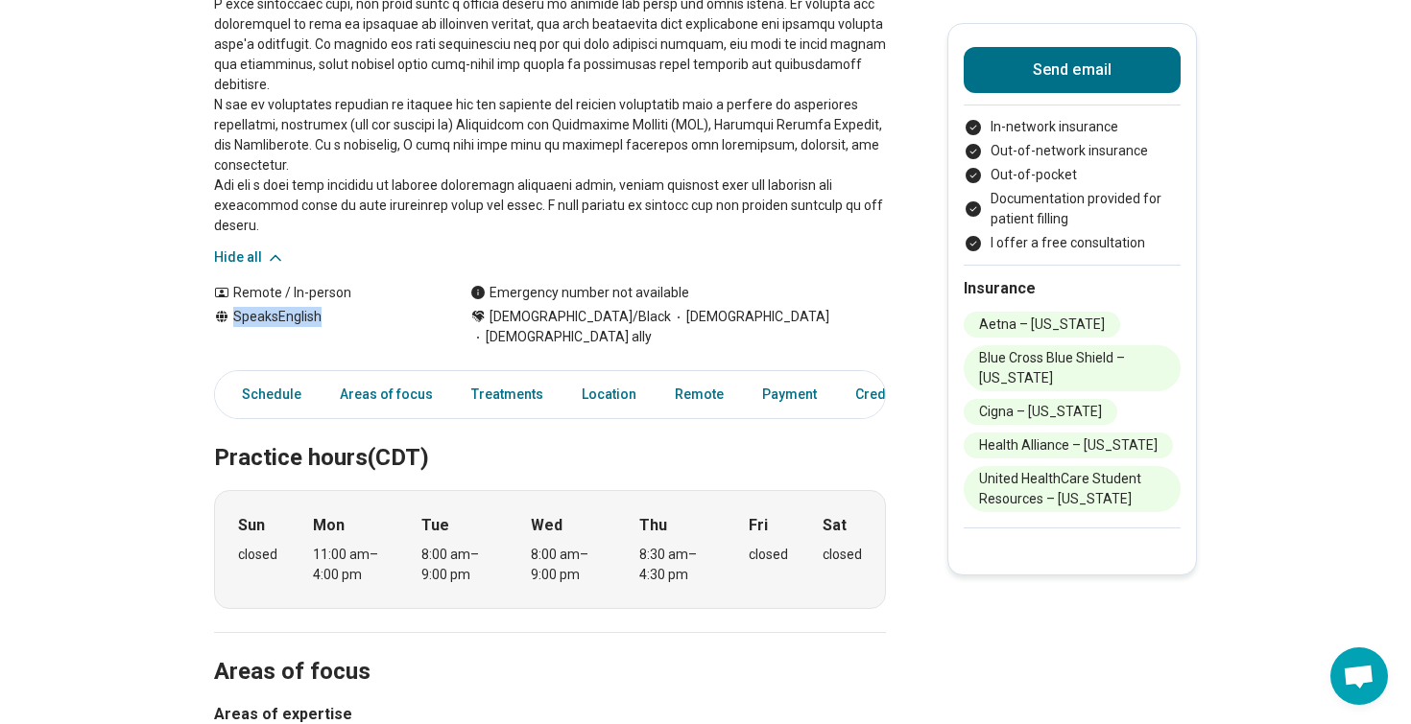
drag, startPoint x: 321, startPoint y: 296, endPoint x: 193, endPoint y: 291, distance: 128.7
click at [228, 248] on button "Hide all" at bounding box center [249, 258] width 71 height 20
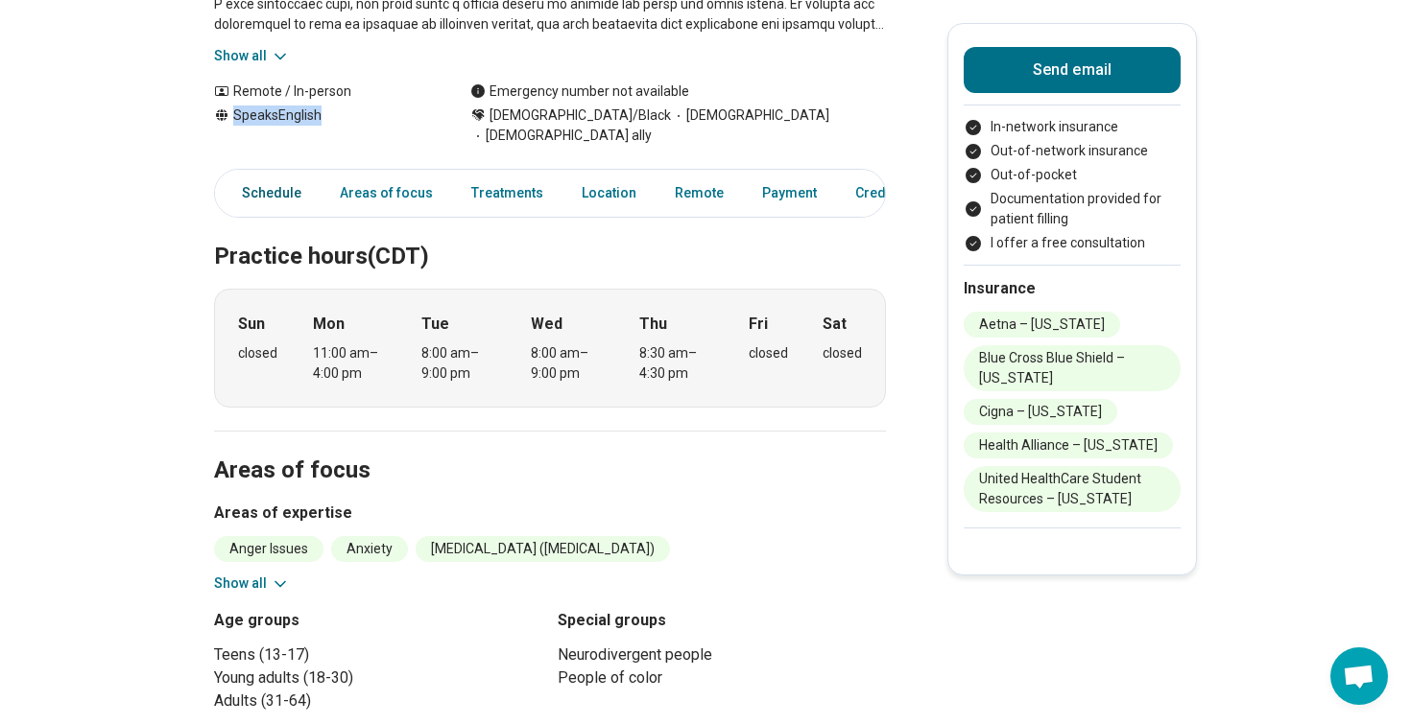
click at [280, 177] on link "Schedule" at bounding box center [266, 193] width 94 height 39
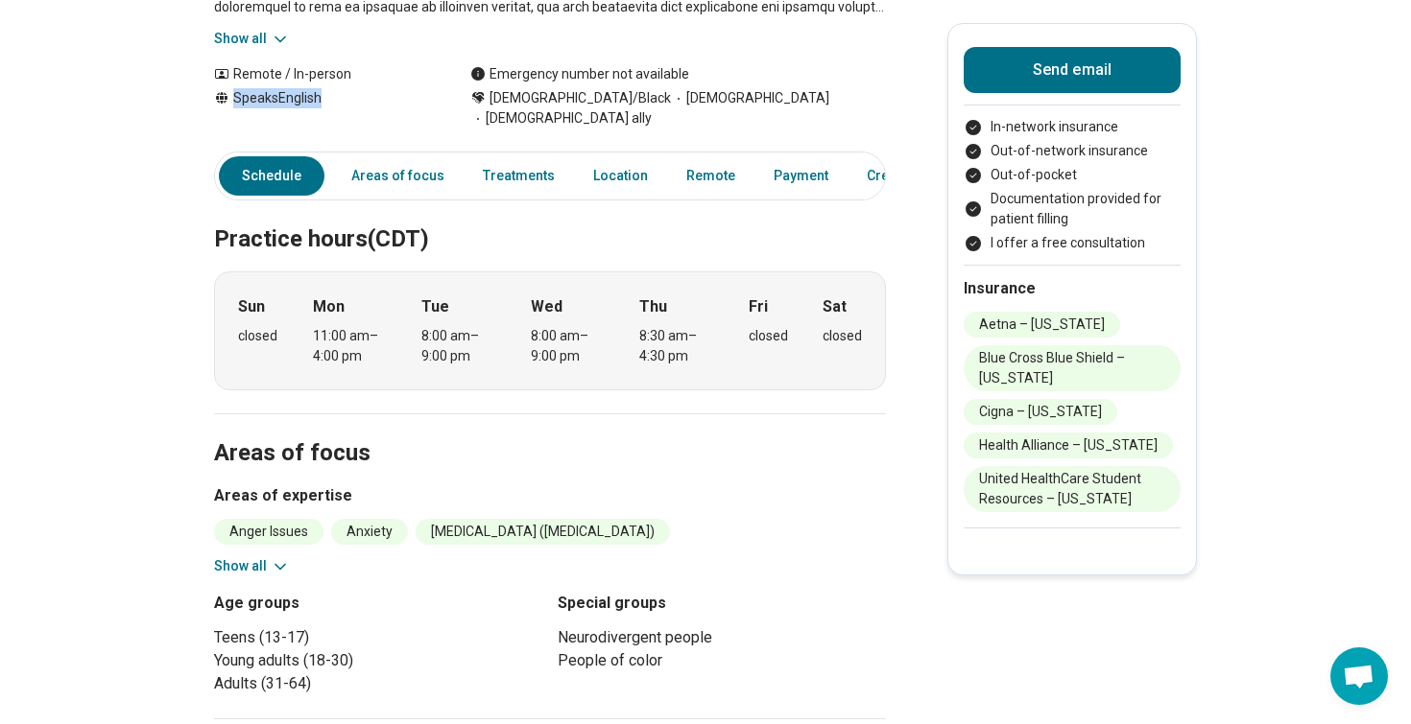
scroll to position [407, 0]
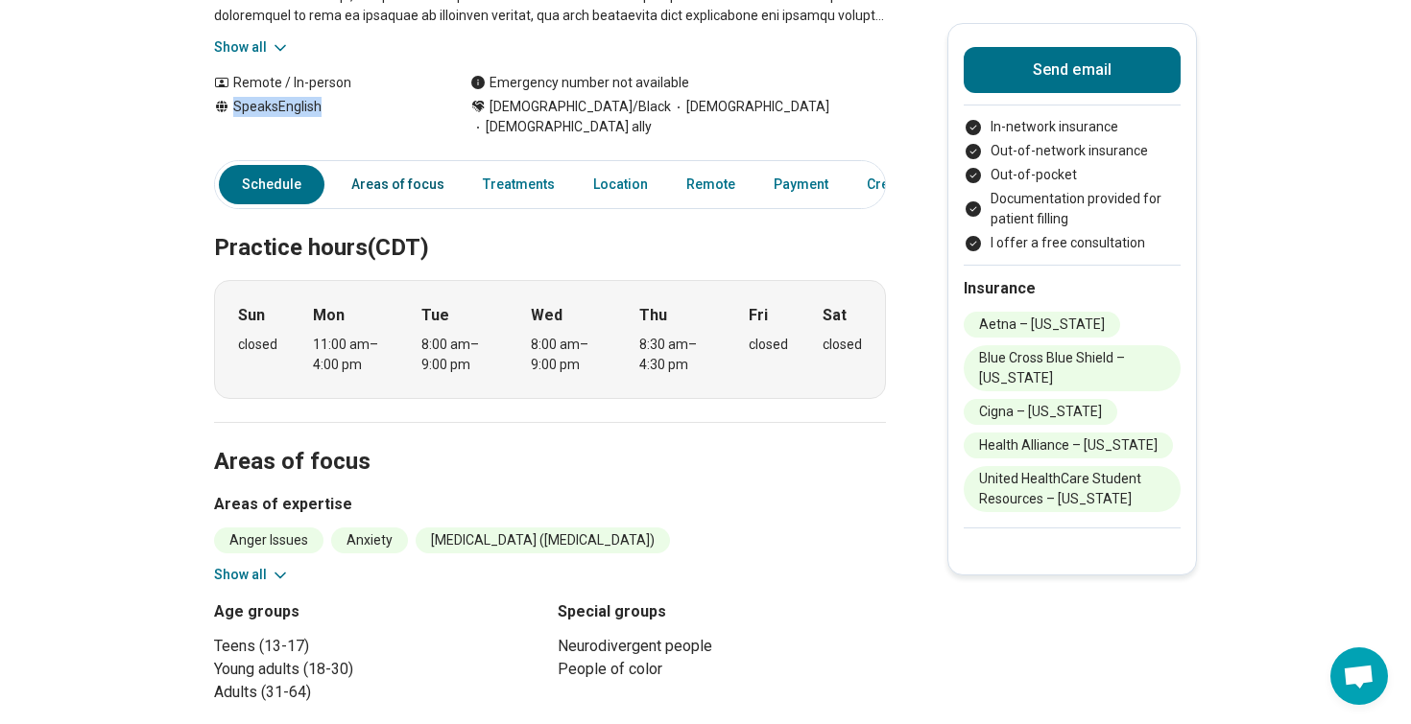
click at [372, 165] on link "Areas of focus" at bounding box center [398, 184] width 116 height 39
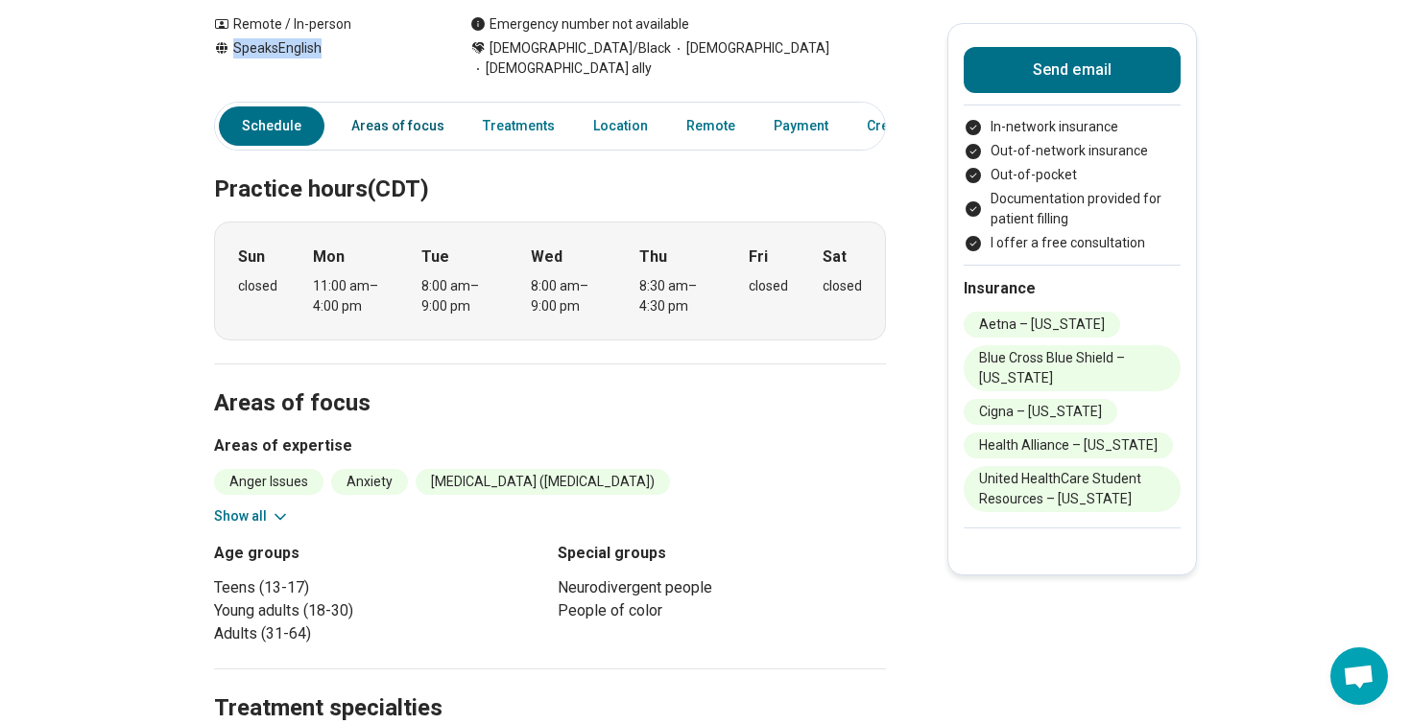
click at [392, 114] on link "Areas of focus" at bounding box center [398, 126] width 116 height 39
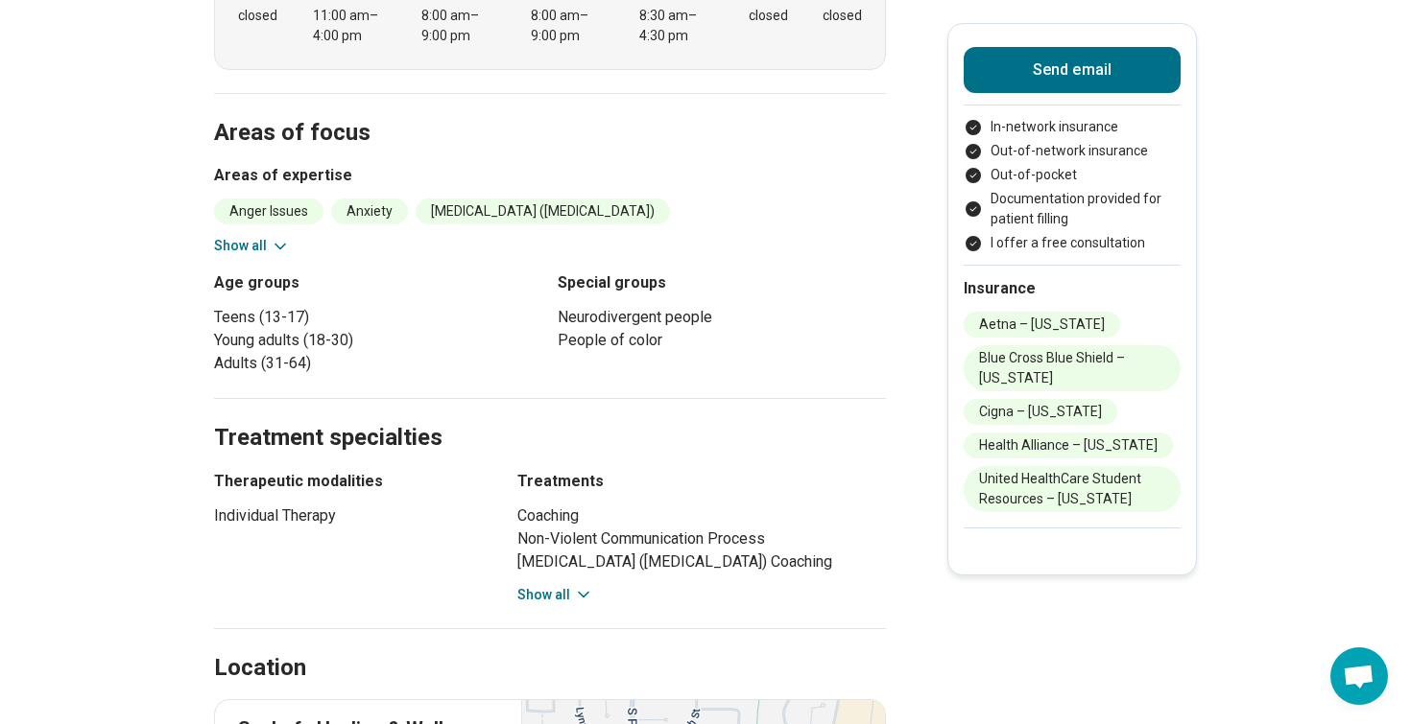
scroll to position [786, 0]
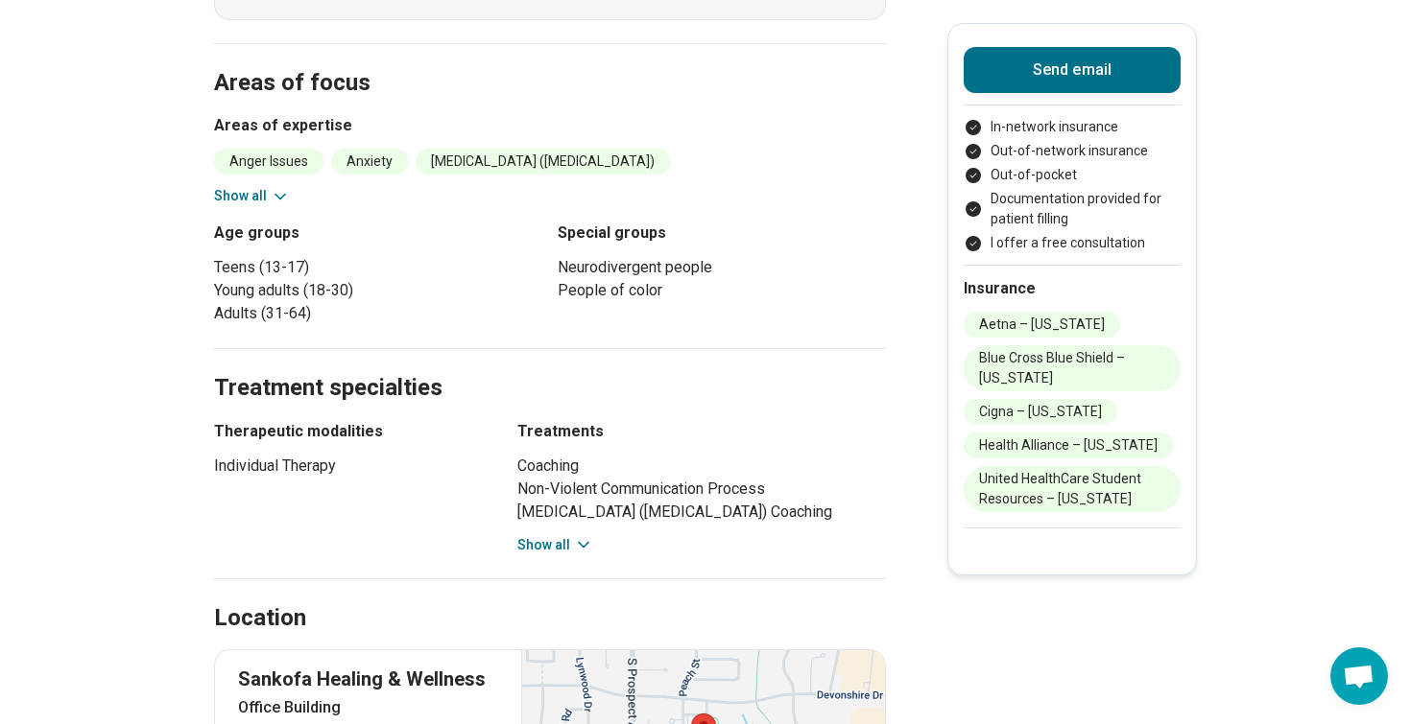
click at [251, 186] on button "Show all" at bounding box center [252, 196] width 76 height 20
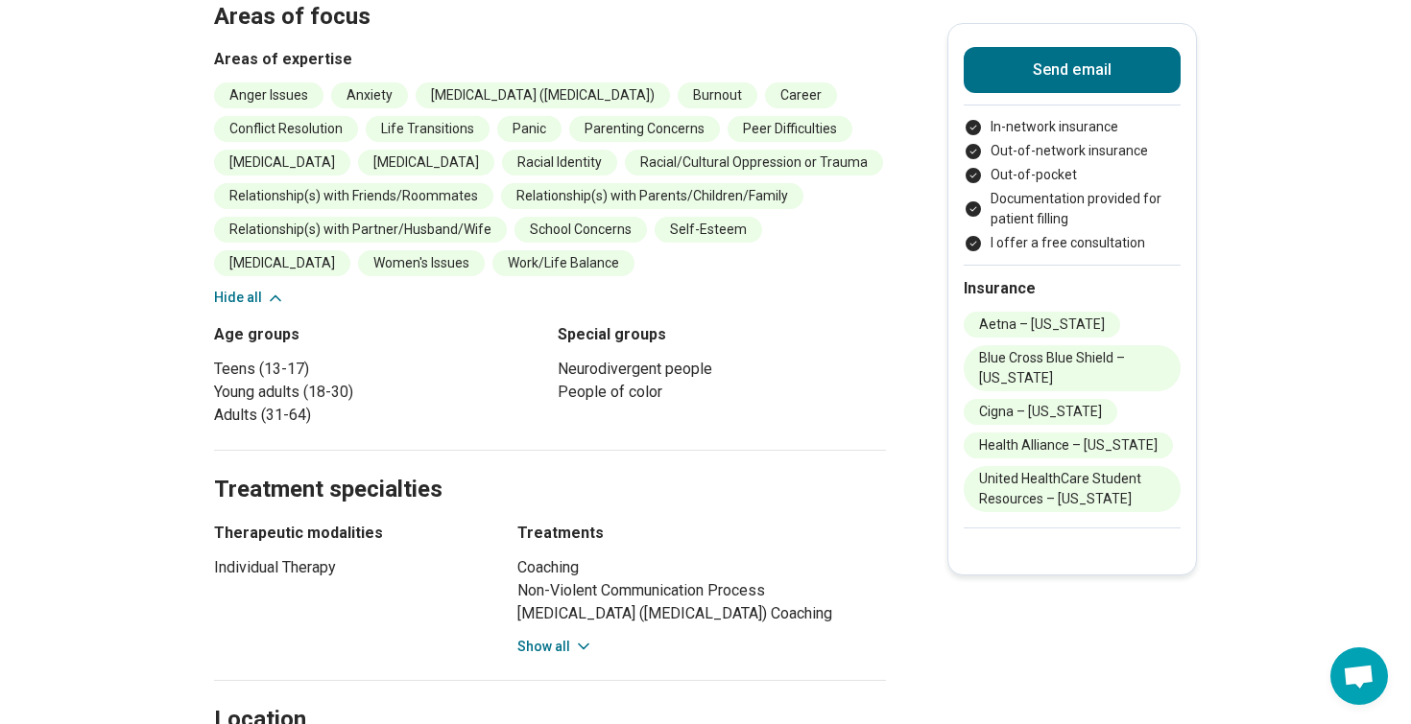
scroll to position [861, 0]
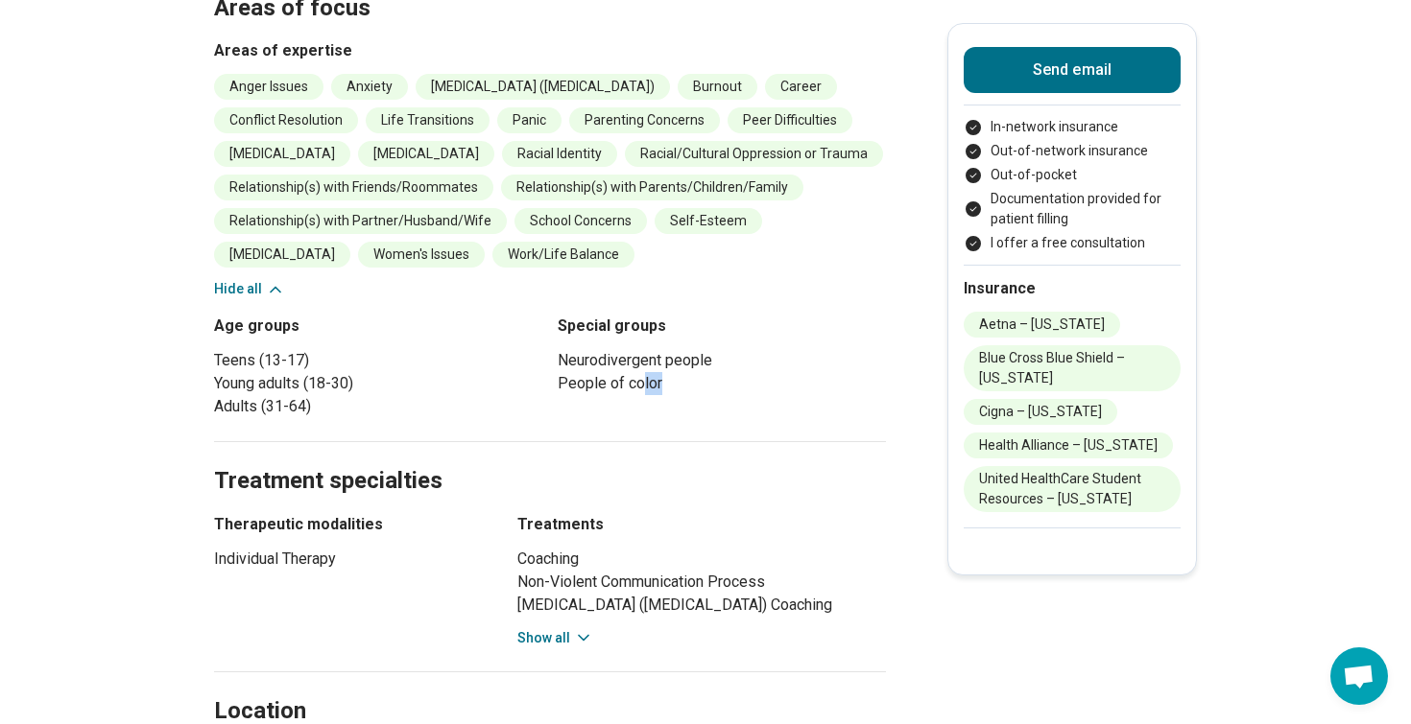
drag, startPoint x: 642, startPoint y: 370, endPoint x: 642, endPoint y: 391, distance: 20.2
click at [642, 391] on div "Special groups Neurodivergent people People of color" at bounding box center [721, 367] width 328 height 104
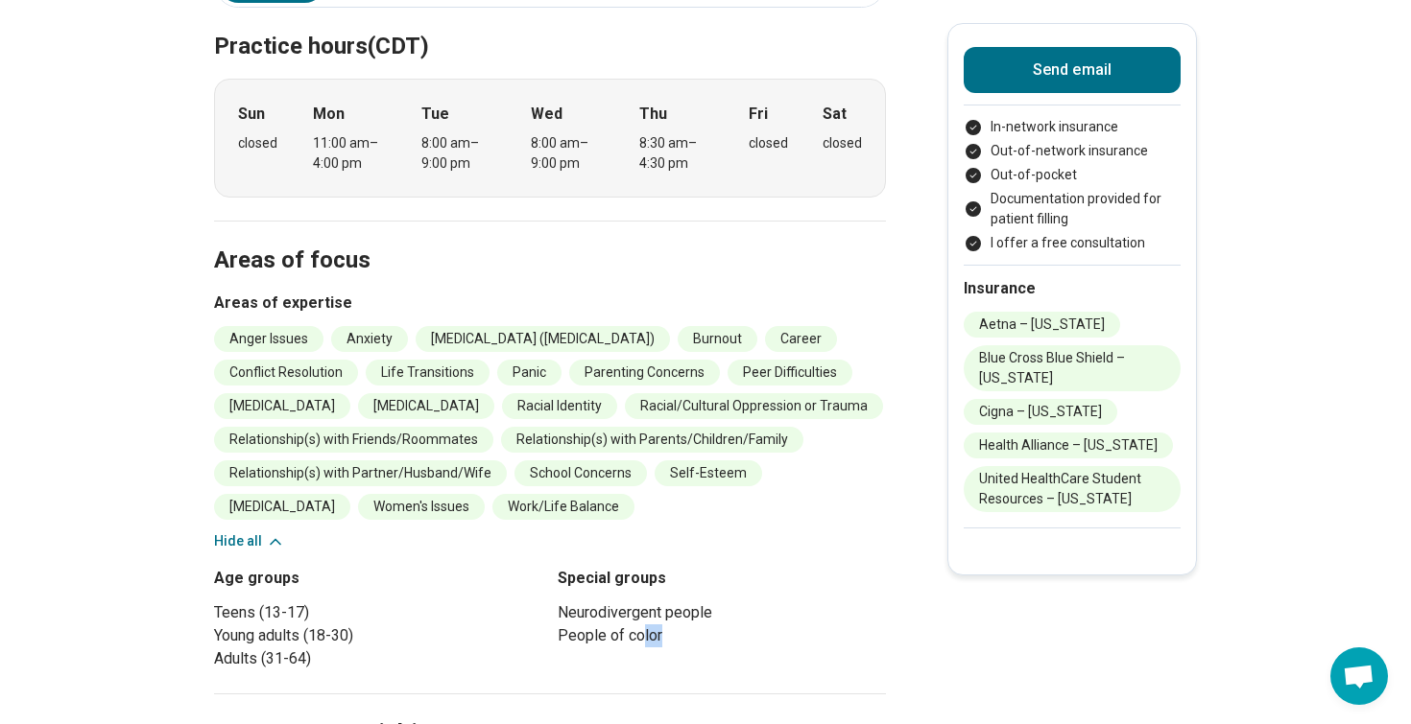
scroll to position [607, 0]
click at [679, 261] on section "Areas of focus Areas of expertise Anger Issues Anxiety [MEDICAL_DATA] ([MEDICAL…" at bounding box center [550, 459] width 672 height 474
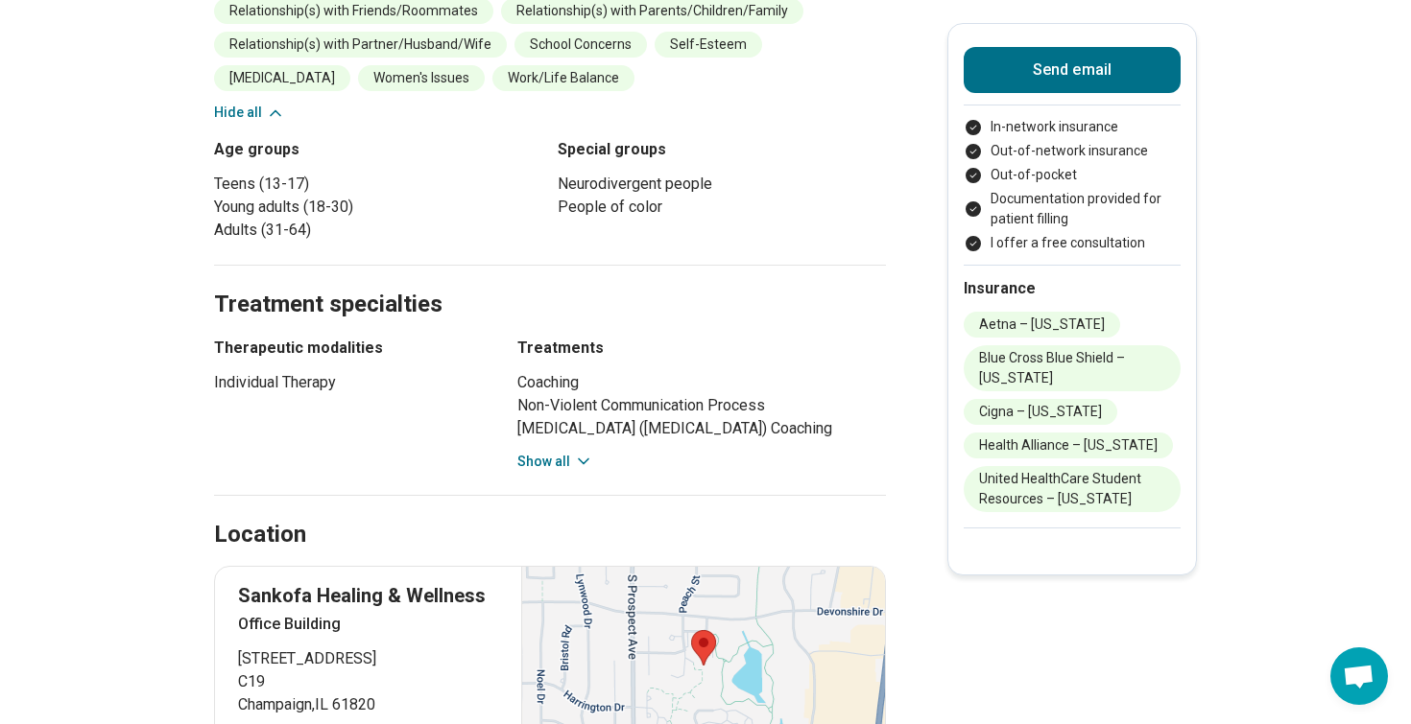
scroll to position [1067, 0]
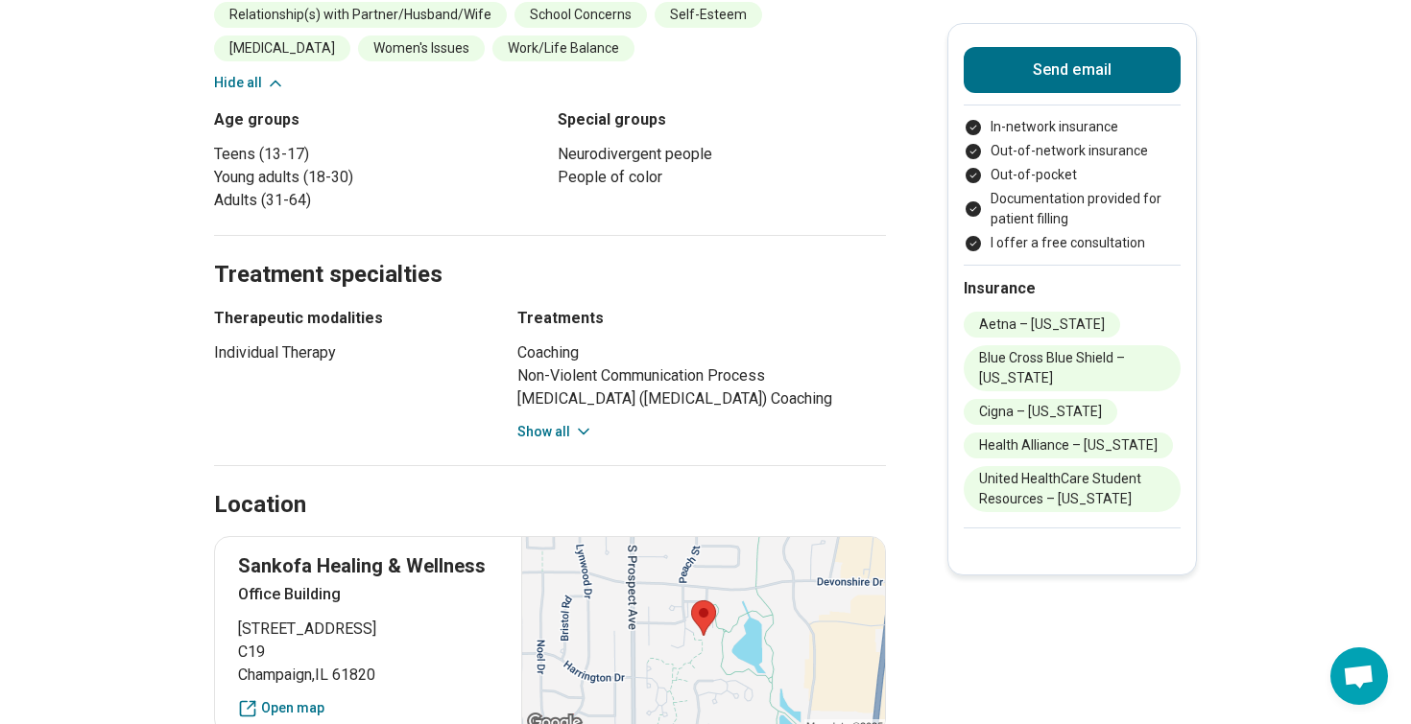
click at [567, 431] on button "Show all" at bounding box center [555, 432] width 76 height 20
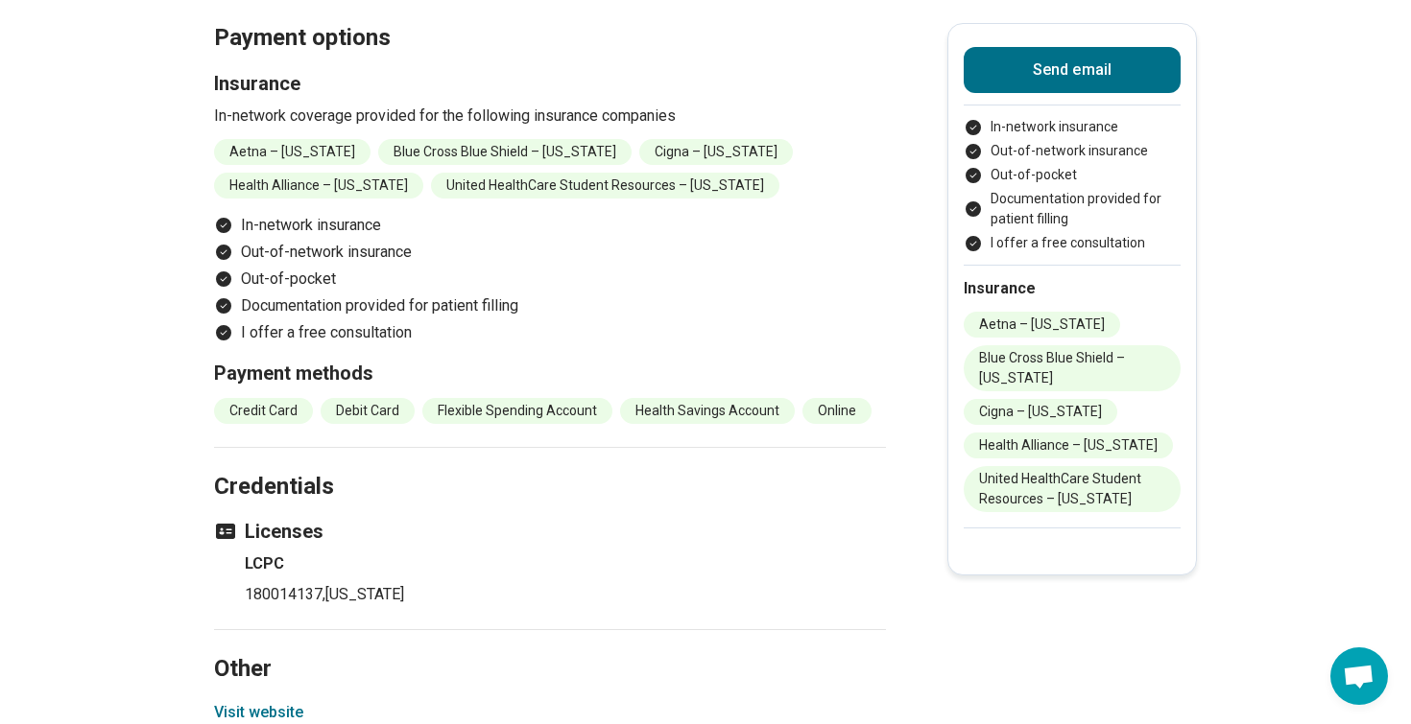
scroll to position [2294, 0]
click at [763, 560] on h4 "LCPC" at bounding box center [565, 565] width 641 height 23
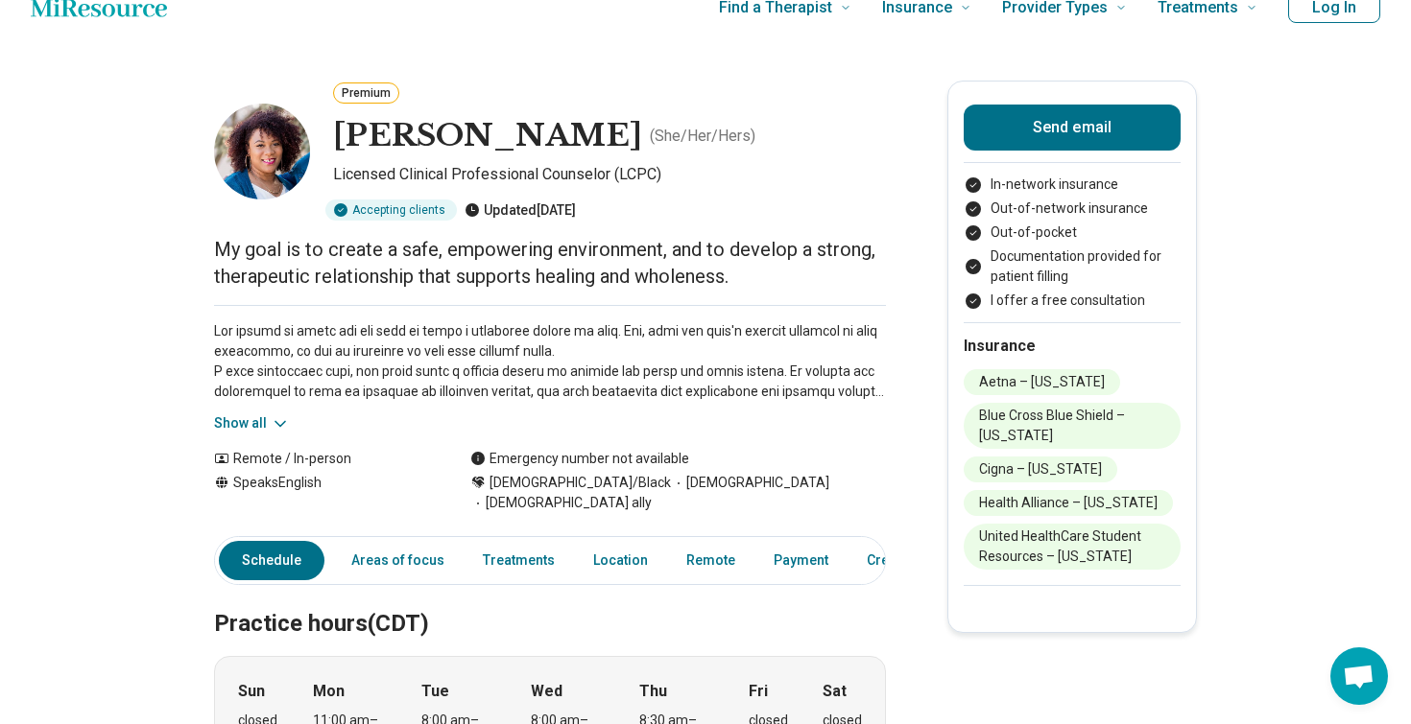
scroll to position [0, 2]
